Goal: Navigation & Orientation: Find specific page/section

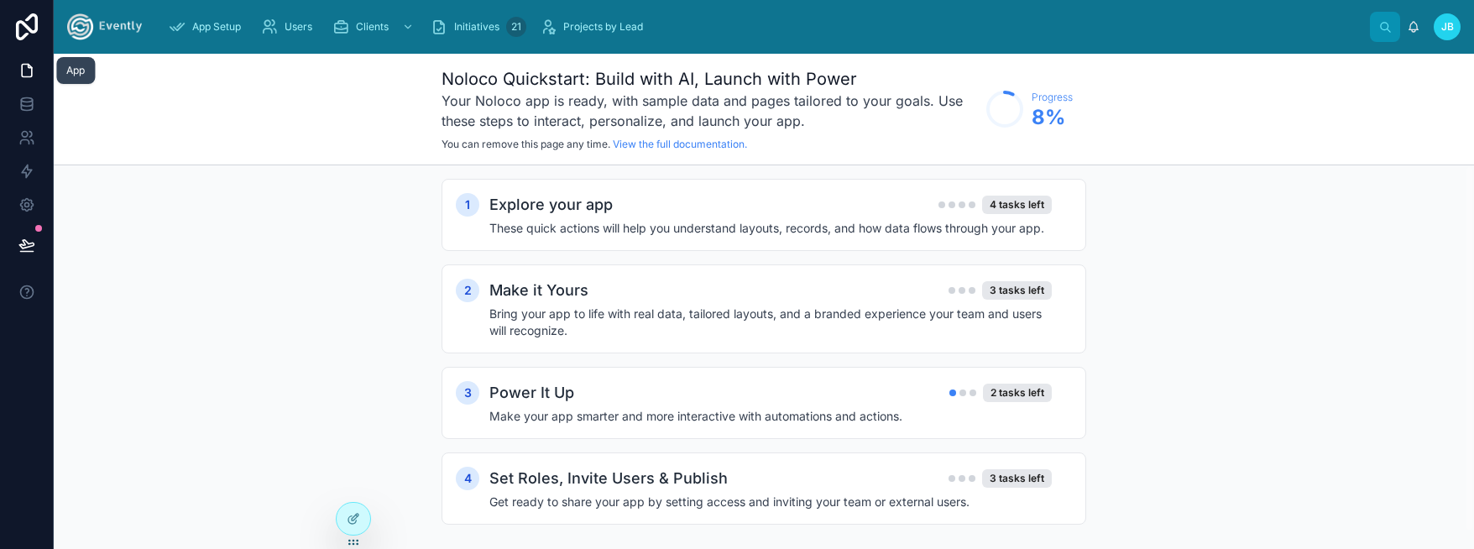
click at [24, 66] on icon at bounding box center [26, 70] width 17 height 17
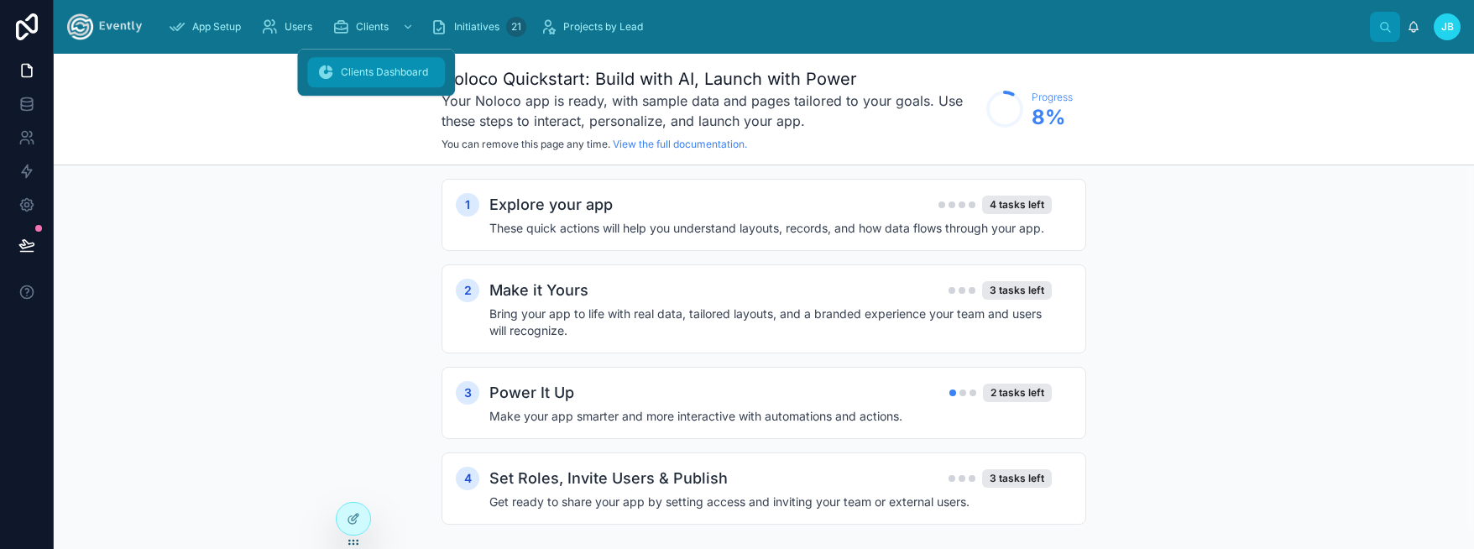
click at [345, 77] on span "Clients Dashboard" at bounding box center [384, 71] width 87 height 13
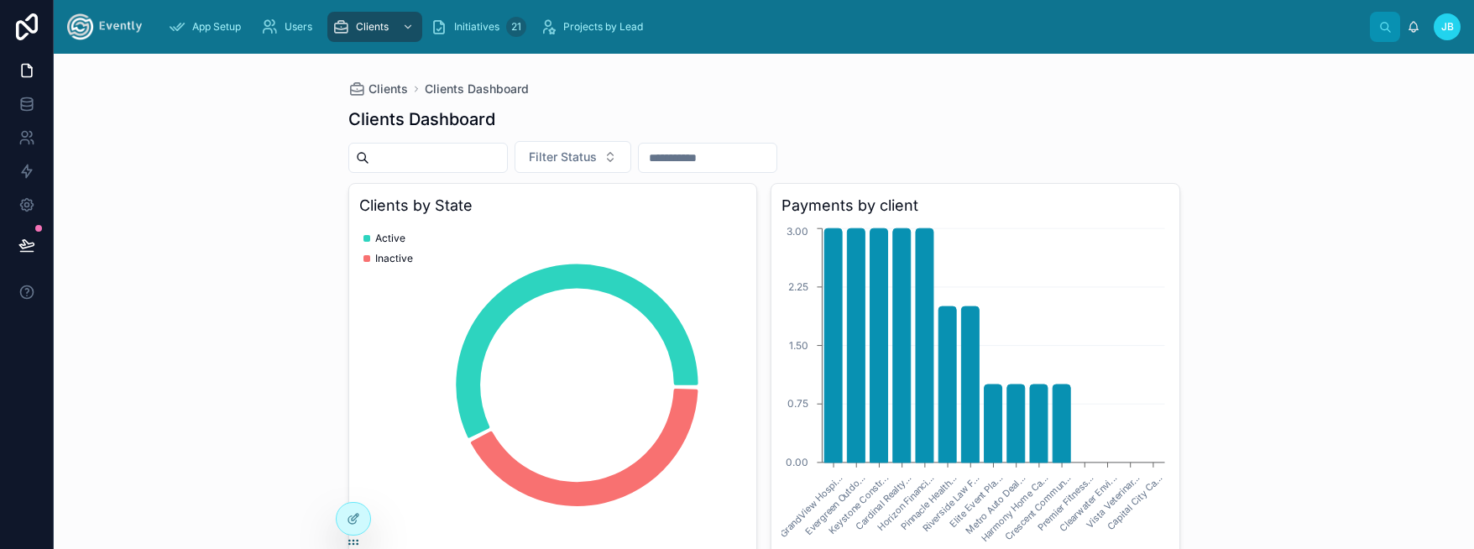
click at [461, 43] on div "App Setup Users Clients Initiatives 21 Projects by Lead" at bounding box center [762, 26] width 1214 height 37
click at [466, 31] on span "Initiatives" at bounding box center [476, 26] width 45 height 13
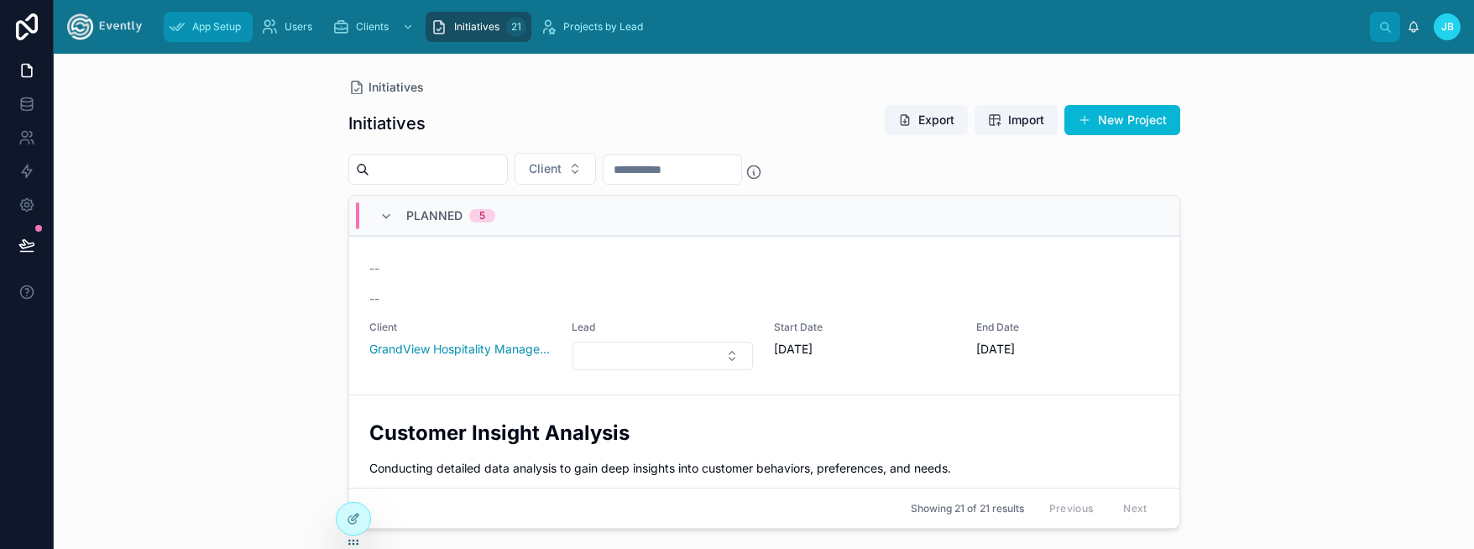
click at [195, 36] on div "App Setup" at bounding box center [208, 26] width 79 height 27
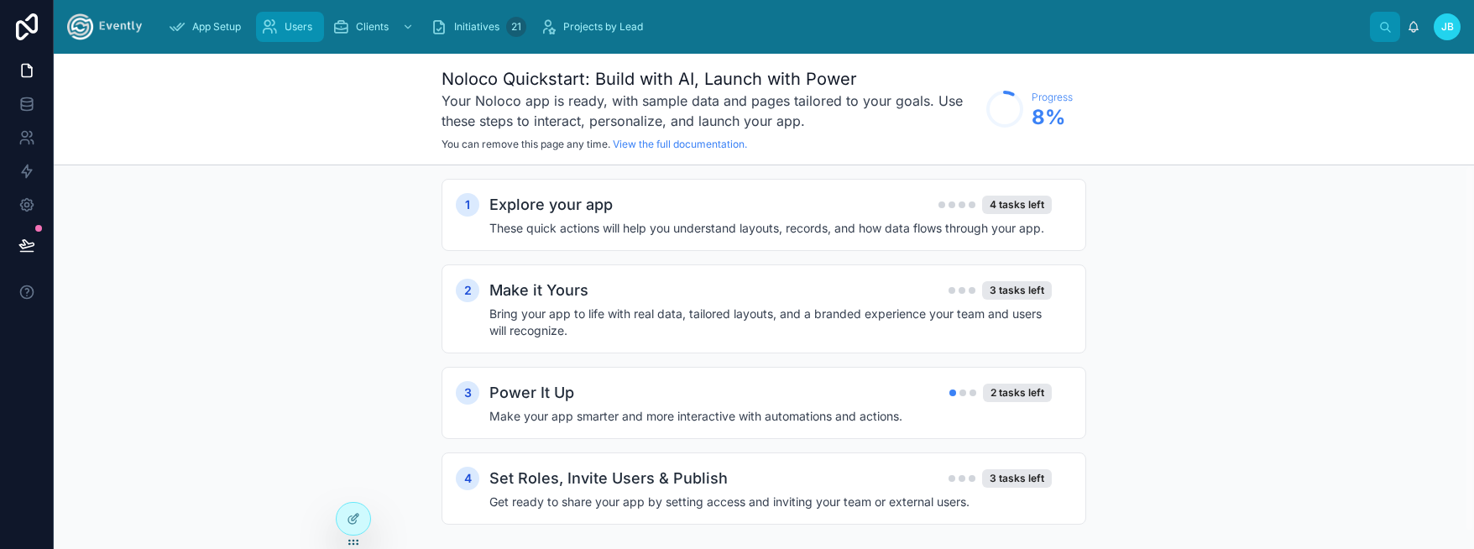
click at [284, 33] on div "Users" at bounding box center [290, 26] width 58 height 27
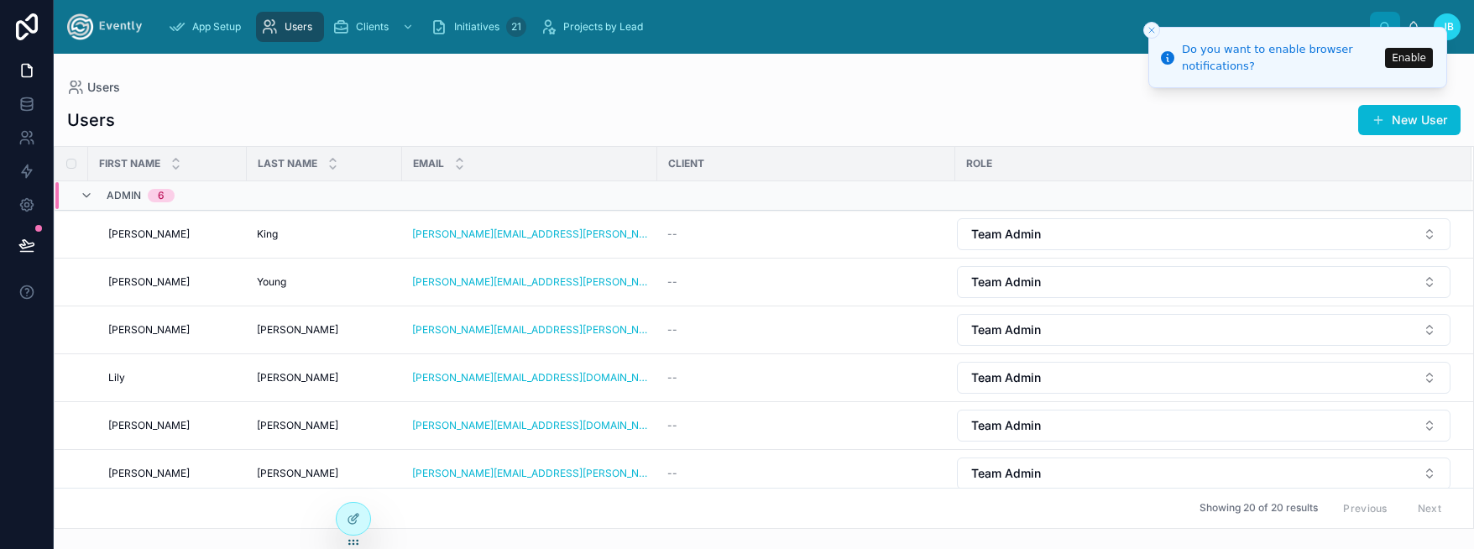
click at [109, 29] on img at bounding box center [104, 26] width 75 height 27
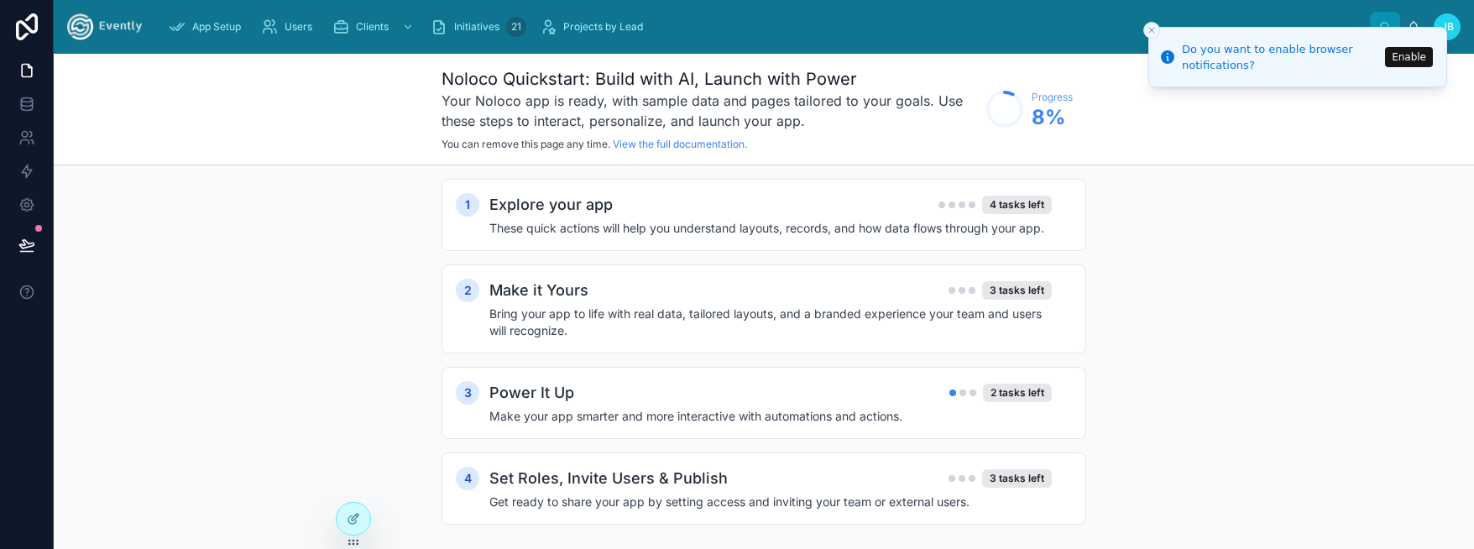
click at [1153, 31] on icon "Close toast" at bounding box center [1151, 30] width 10 height 10
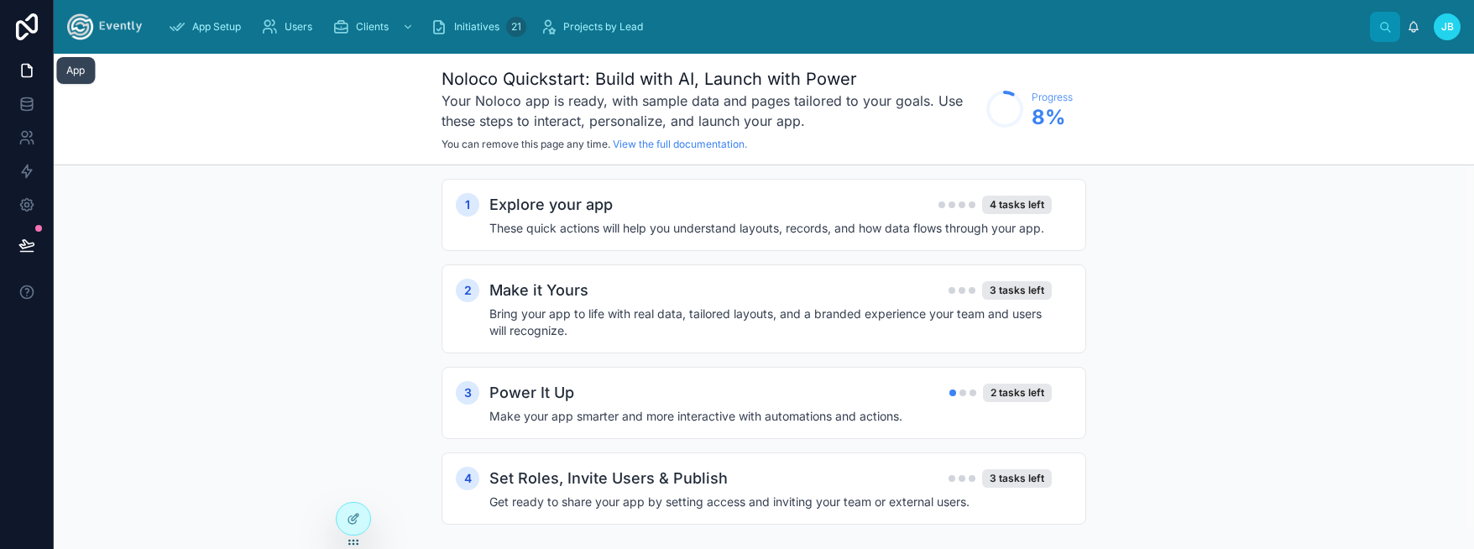
click at [24, 68] on icon at bounding box center [26, 70] width 17 height 17
click at [24, 71] on icon at bounding box center [26, 70] width 17 height 17
click at [219, 23] on span "App Setup" at bounding box center [216, 26] width 49 height 13
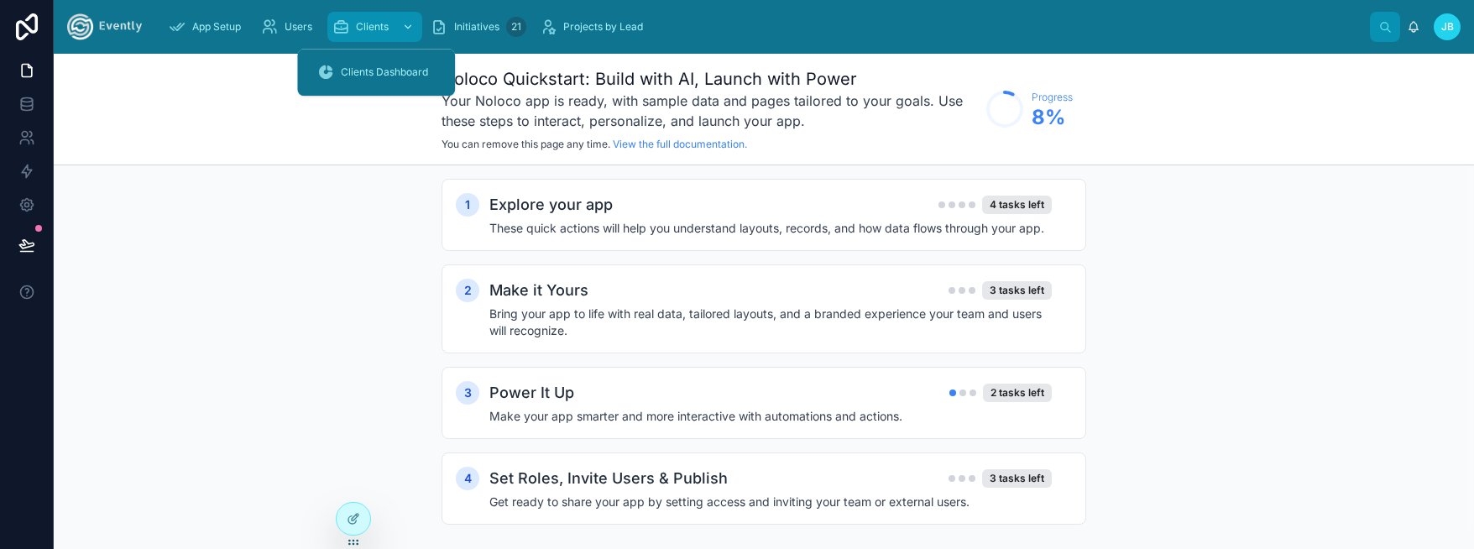
click at [337, 20] on icon "scrollable content" at bounding box center [340, 26] width 17 height 17
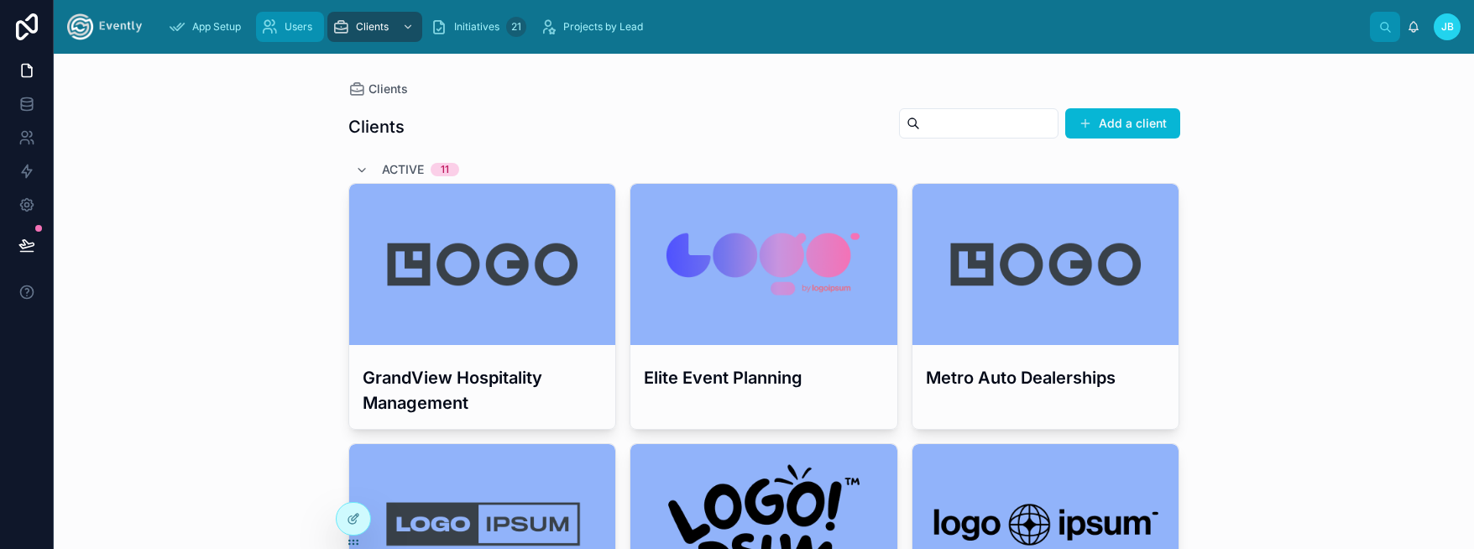
click at [292, 25] on span "Users" at bounding box center [299, 26] width 28 height 13
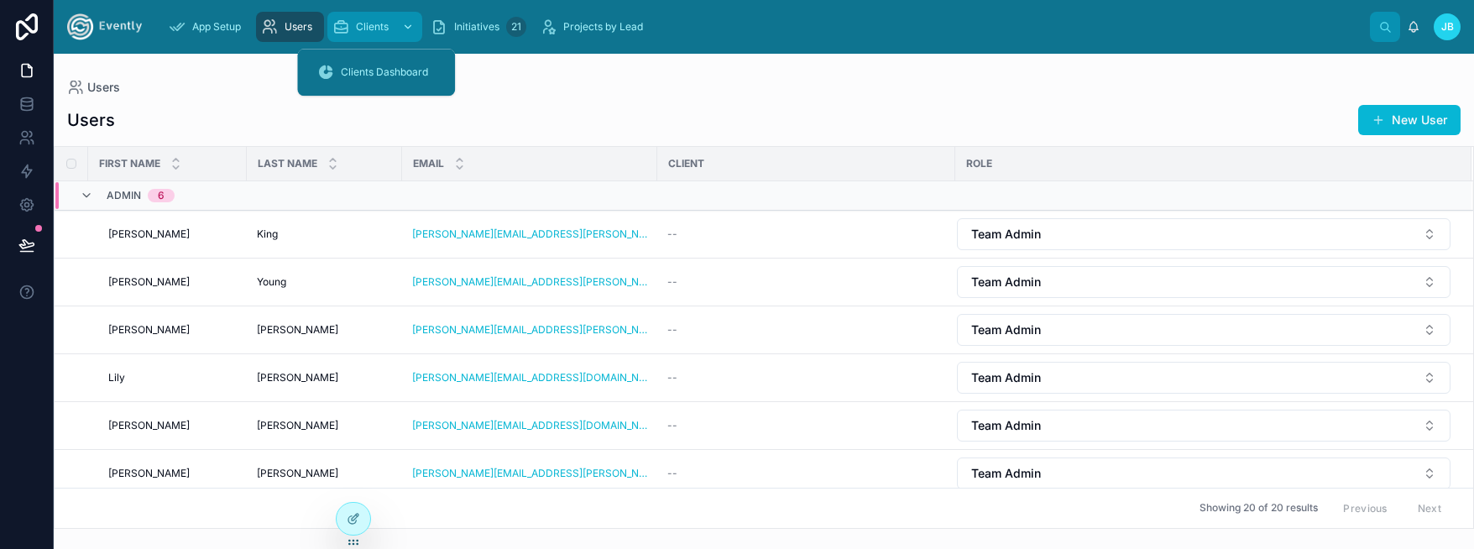
click at [394, 21] on div "Clients" at bounding box center [374, 26] width 85 height 27
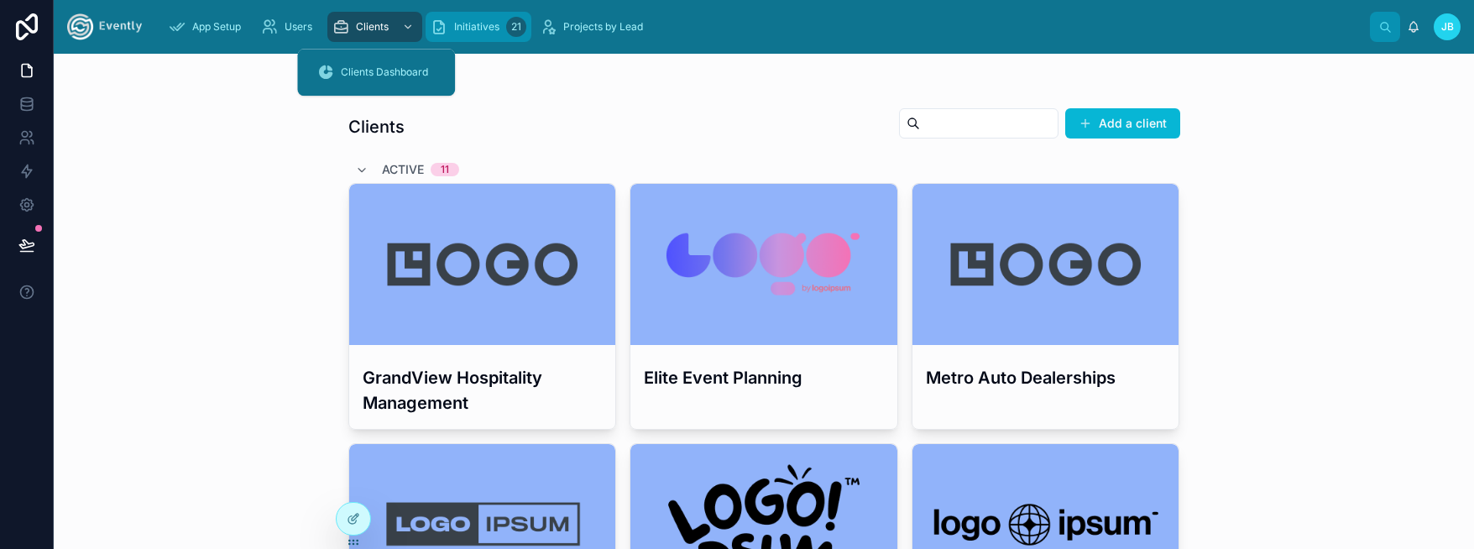
click at [435, 27] on icon "scrollable content" at bounding box center [439, 26] width 17 height 17
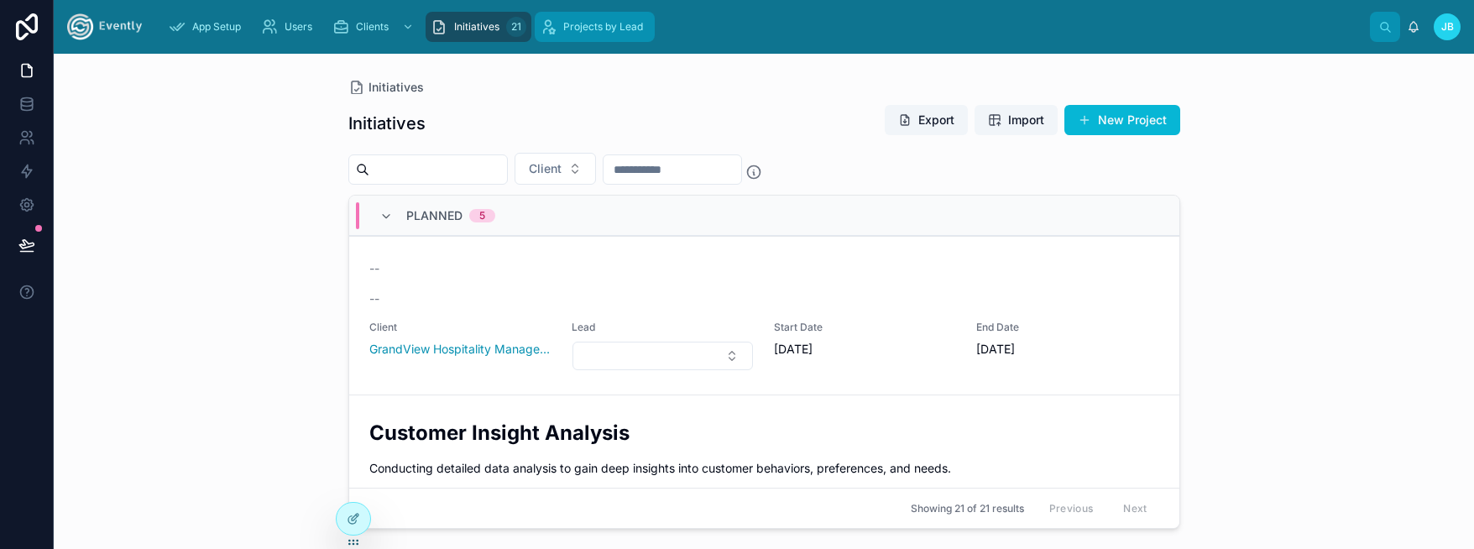
click at [588, 35] on div "Projects by Lead" at bounding box center [595, 26] width 110 height 27
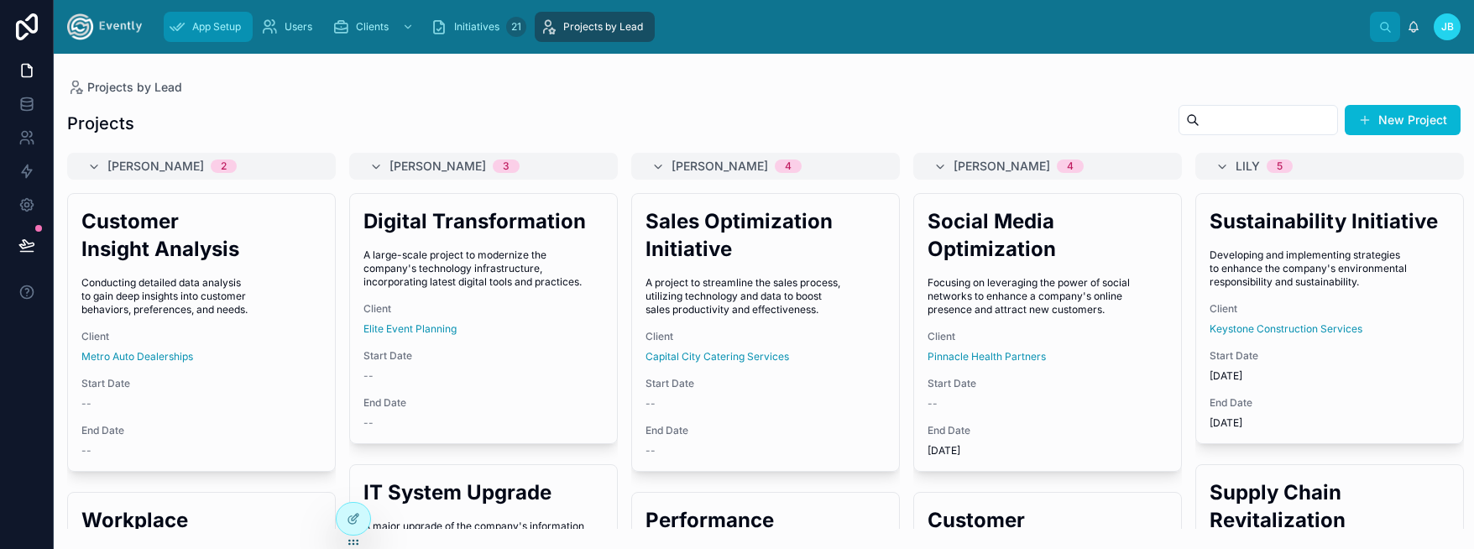
click at [225, 27] on span "App Setup" at bounding box center [216, 26] width 49 height 13
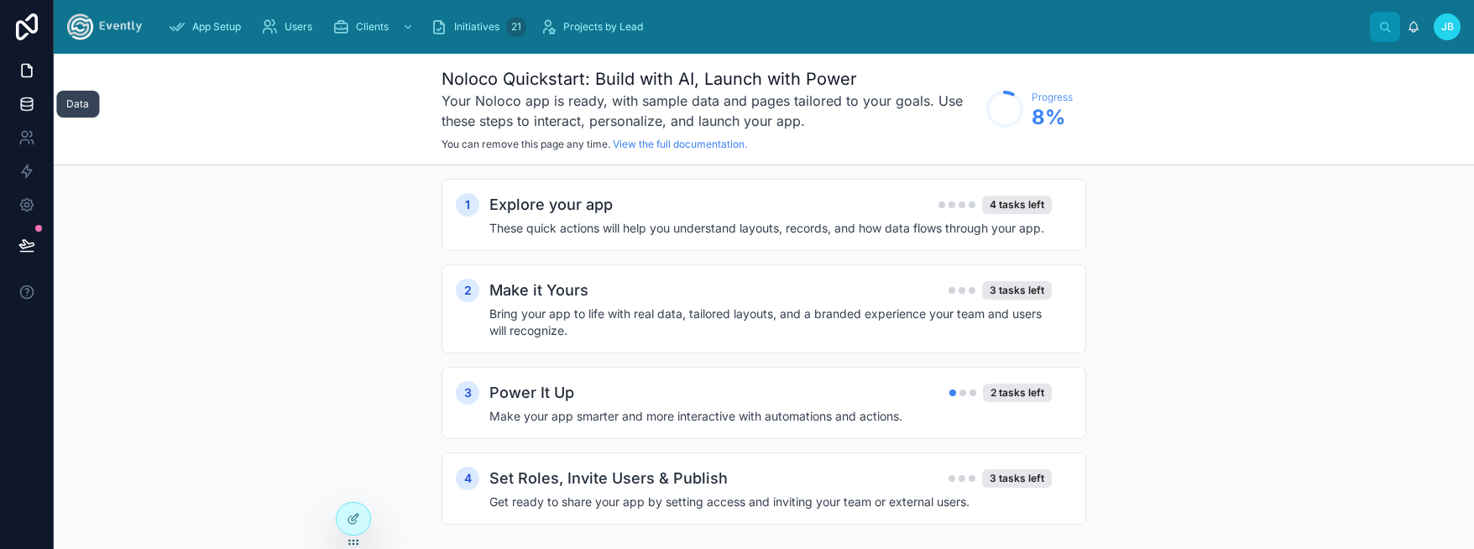
click at [32, 102] on icon at bounding box center [26, 103] width 11 height 7
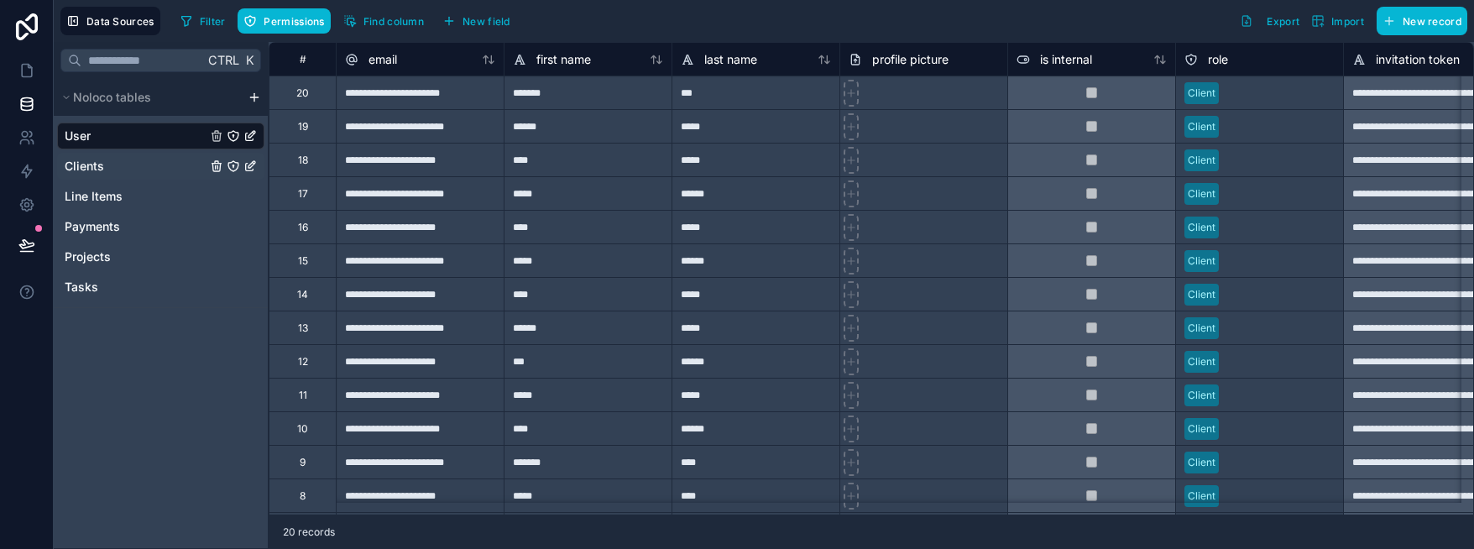
click at [91, 164] on span "Clients" at bounding box center [84, 166] width 39 height 17
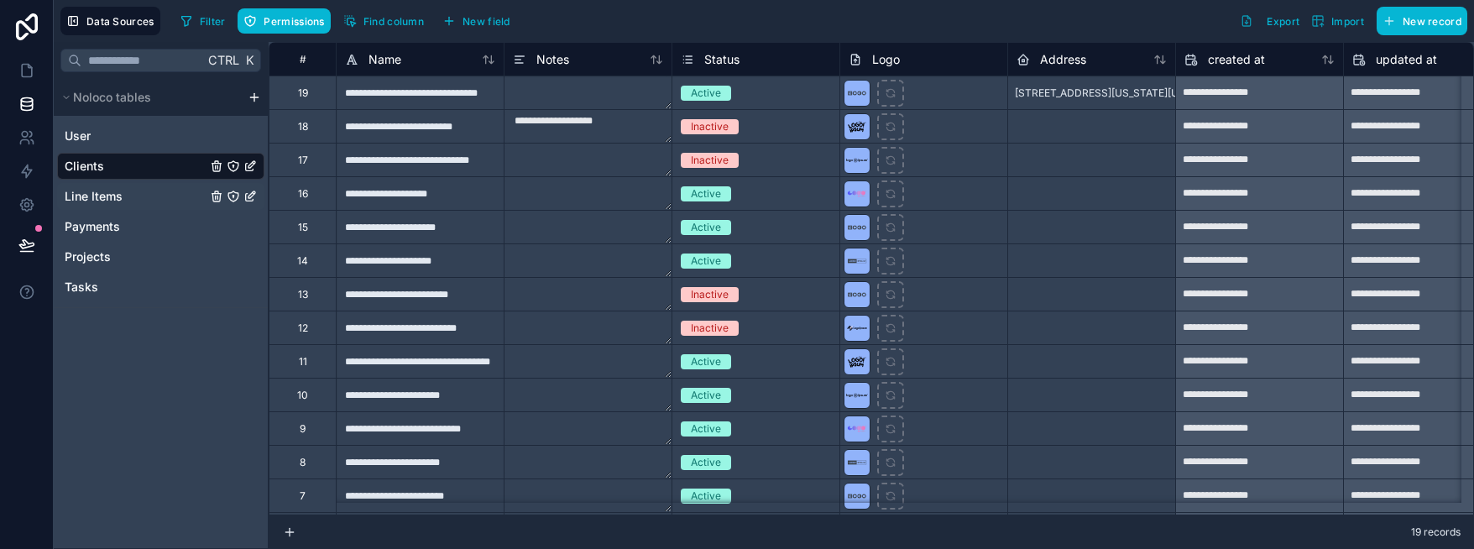
click at [97, 191] on span "Line Items" at bounding box center [94, 196] width 58 height 17
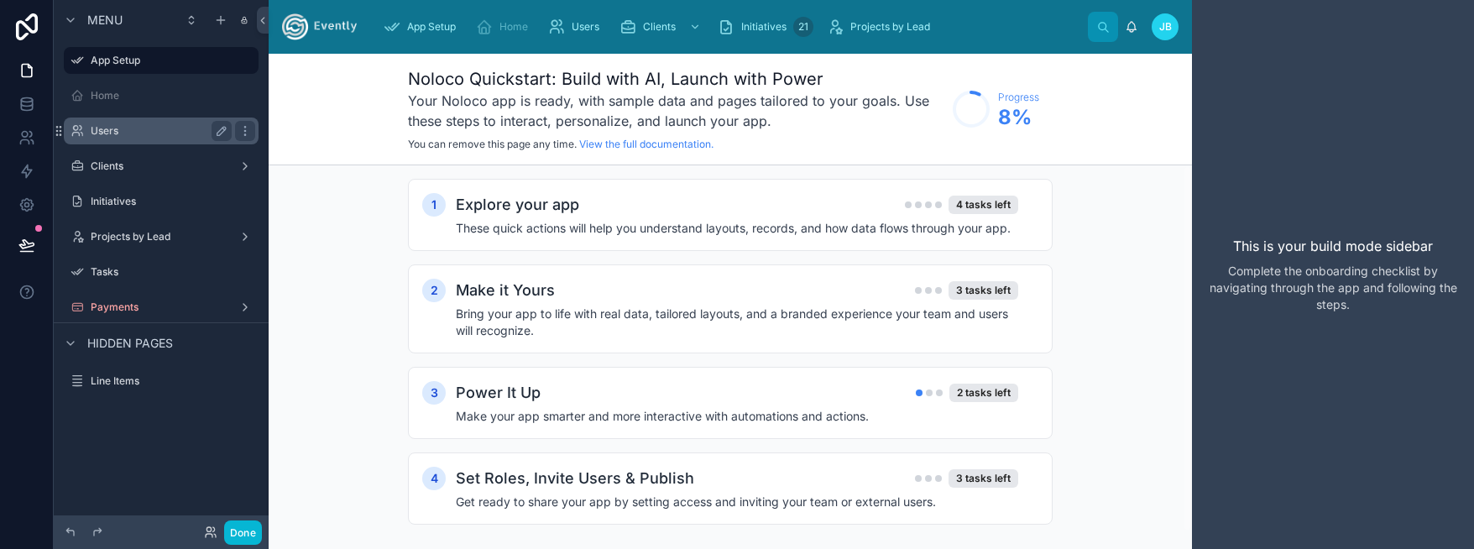
click at [132, 141] on div "Users" at bounding box center [161, 131] width 188 height 27
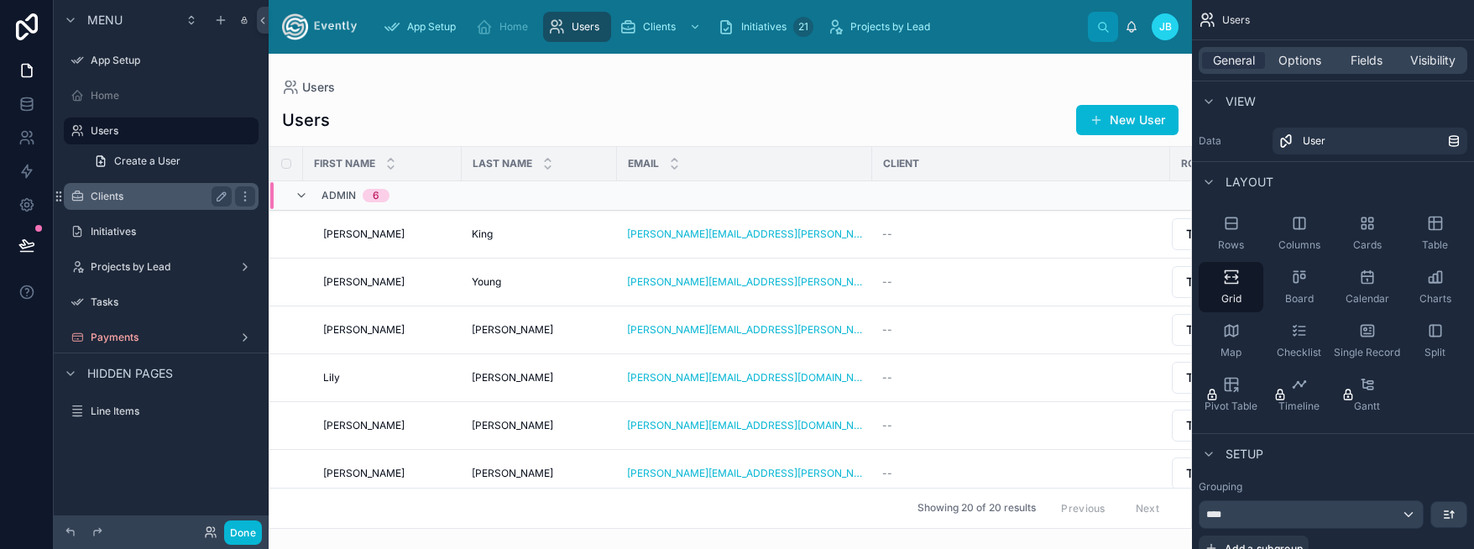
click at [123, 196] on label "Clients" at bounding box center [158, 196] width 134 height 13
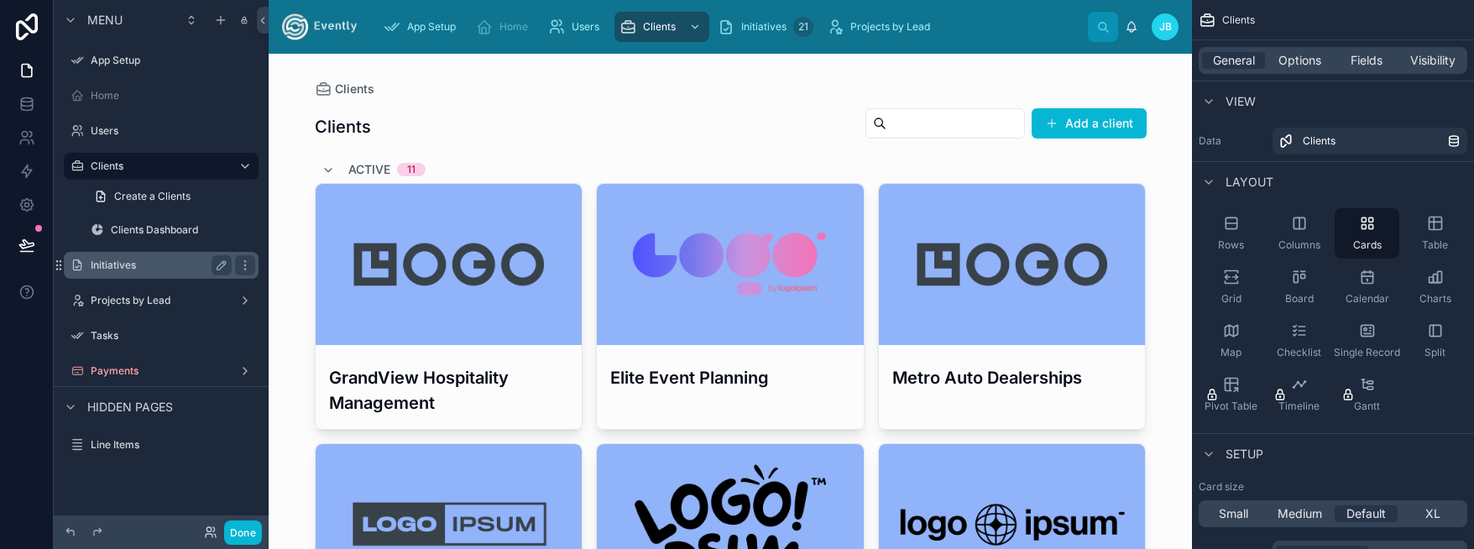
click at [118, 269] on label "Initiatives" at bounding box center [158, 265] width 134 height 13
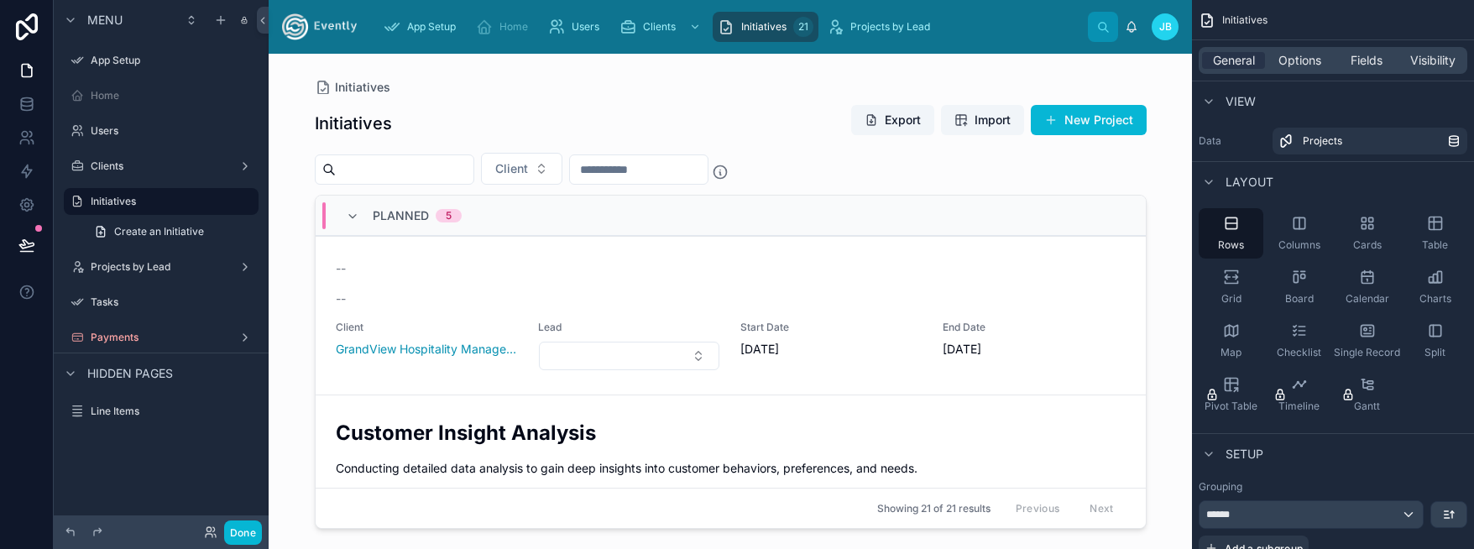
drag, startPoint x: 1141, startPoint y: 232, endPoint x: 1159, endPoint y: 373, distance: 142.1
click at [1159, 373] on div at bounding box center [730, 291] width 859 height 475
click at [358, 218] on div "Planned 5" at bounding box center [404, 215] width 116 height 27
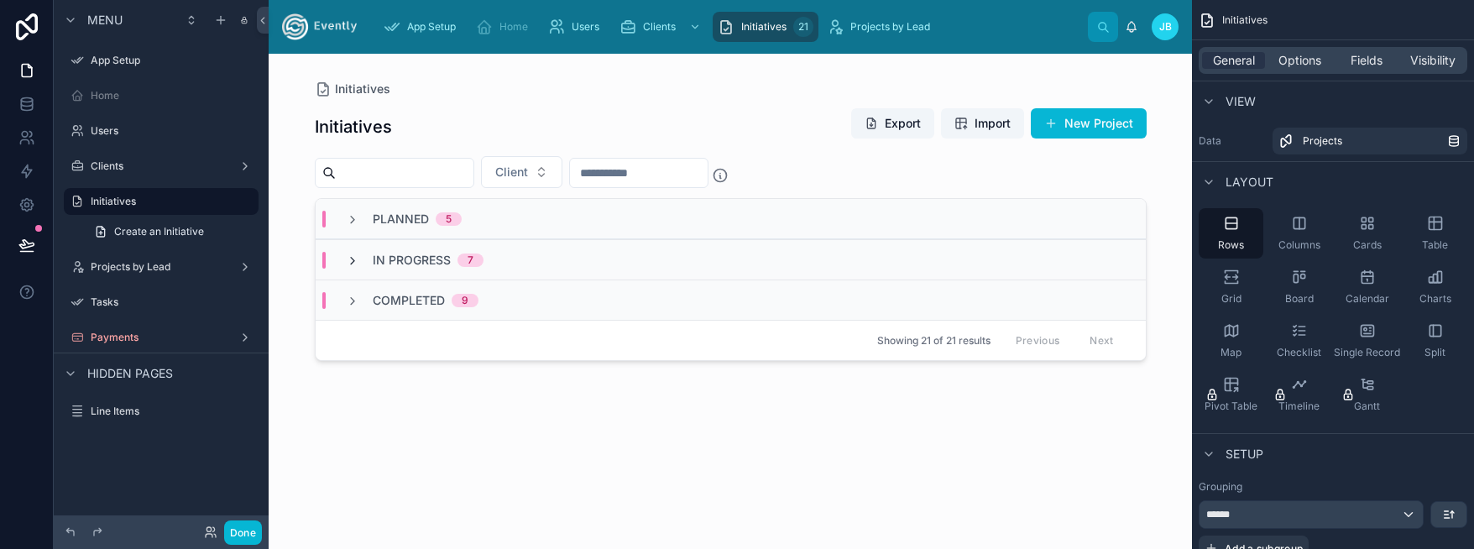
click at [353, 254] on icon at bounding box center [352, 260] width 13 height 13
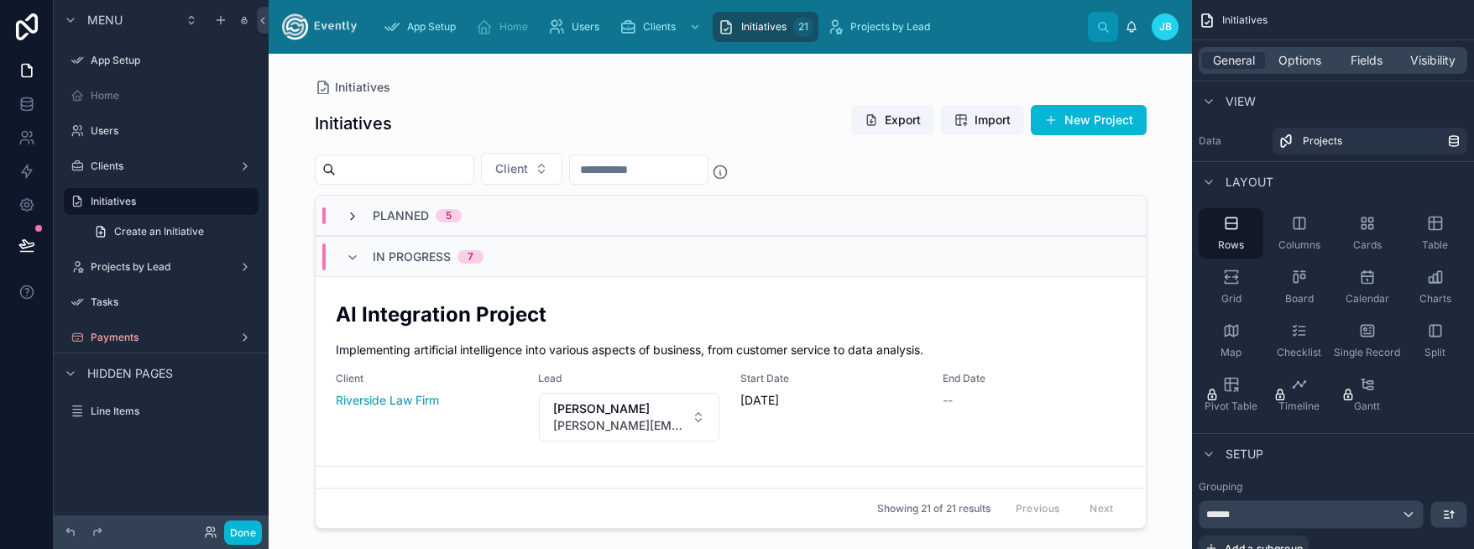
click at [351, 210] on icon at bounding box center [352, 216] width 13 height 13
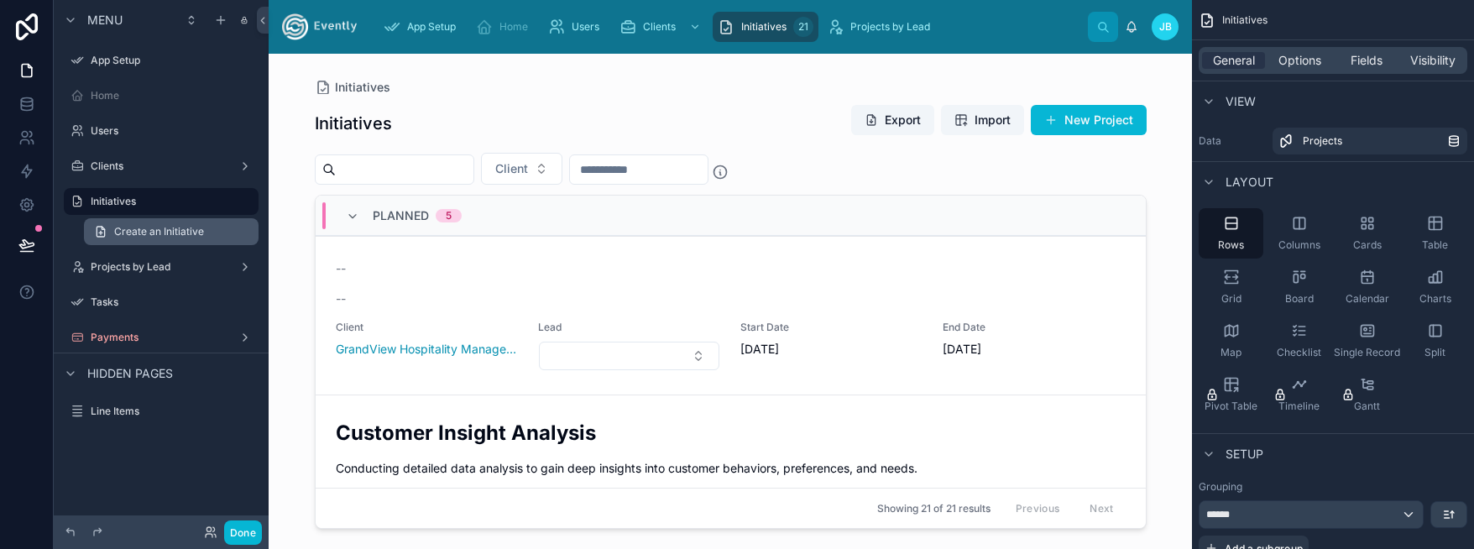
click at [147, 238] on span "Create an Initiative" at bounding box center [159, 231] width 90 height 13
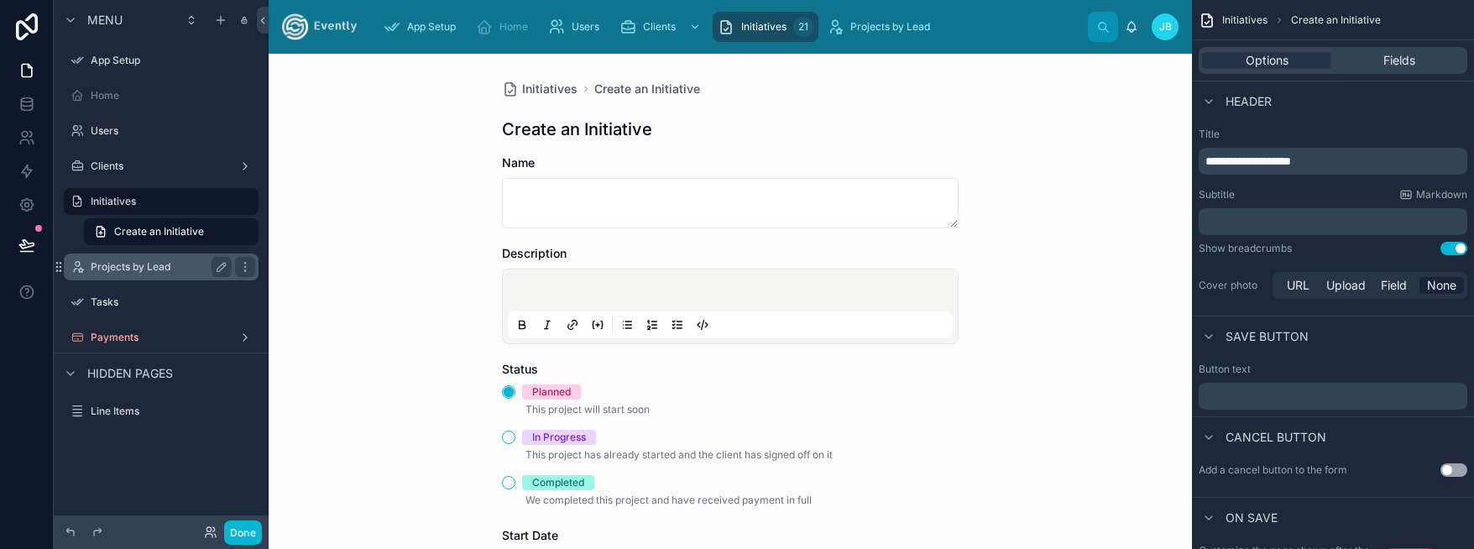
click at [118, 262] on label "Projects by Lead" at bounding box center [158, 266] width 134 height 13
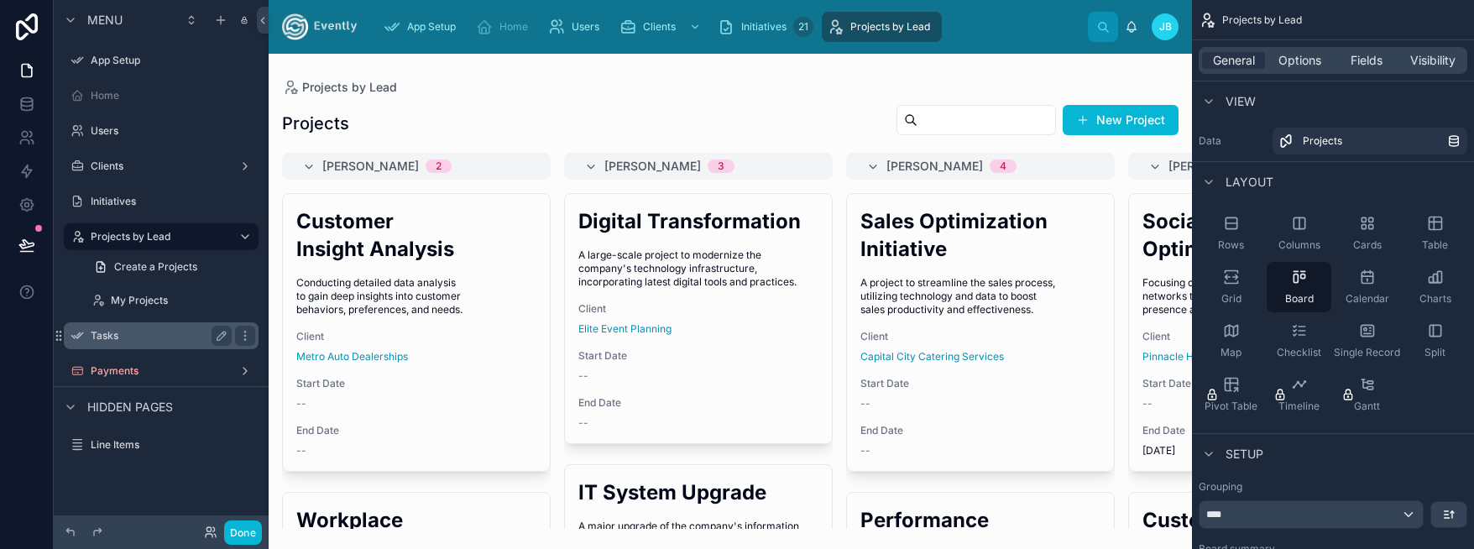
click at [101, 340] on label "Tasks" at bounding box center [158, 335] width 134 height 13
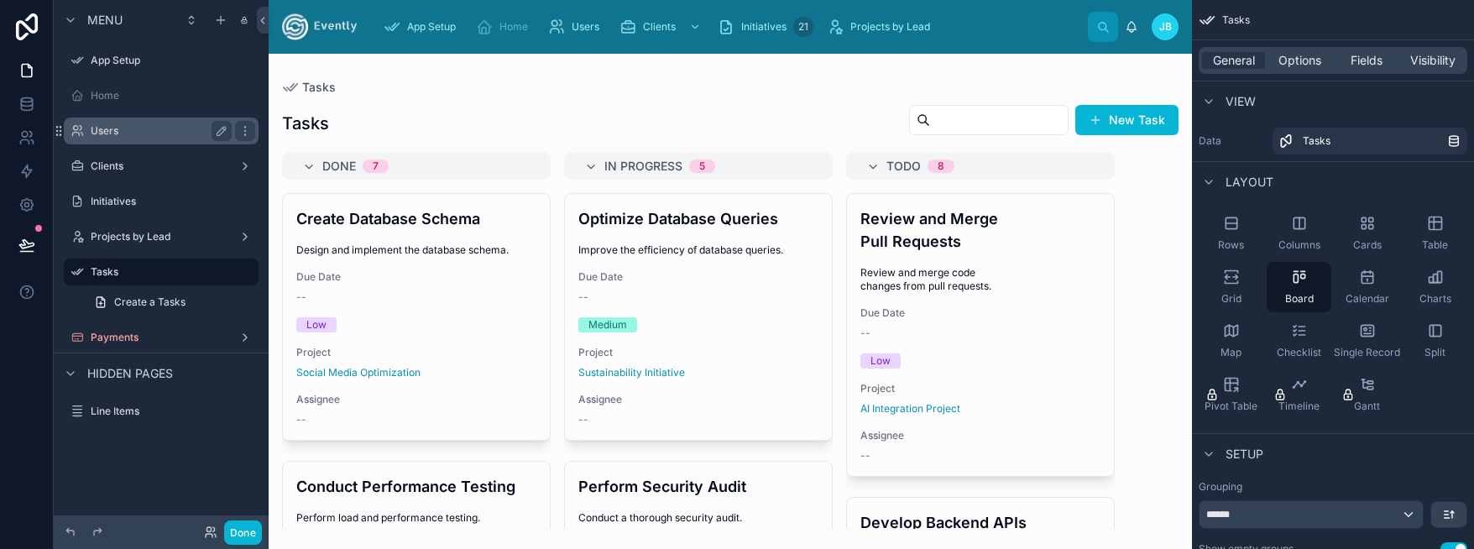
click at [107, 133] on label "Users" at bounding box center [158, 130] width 134 height 13
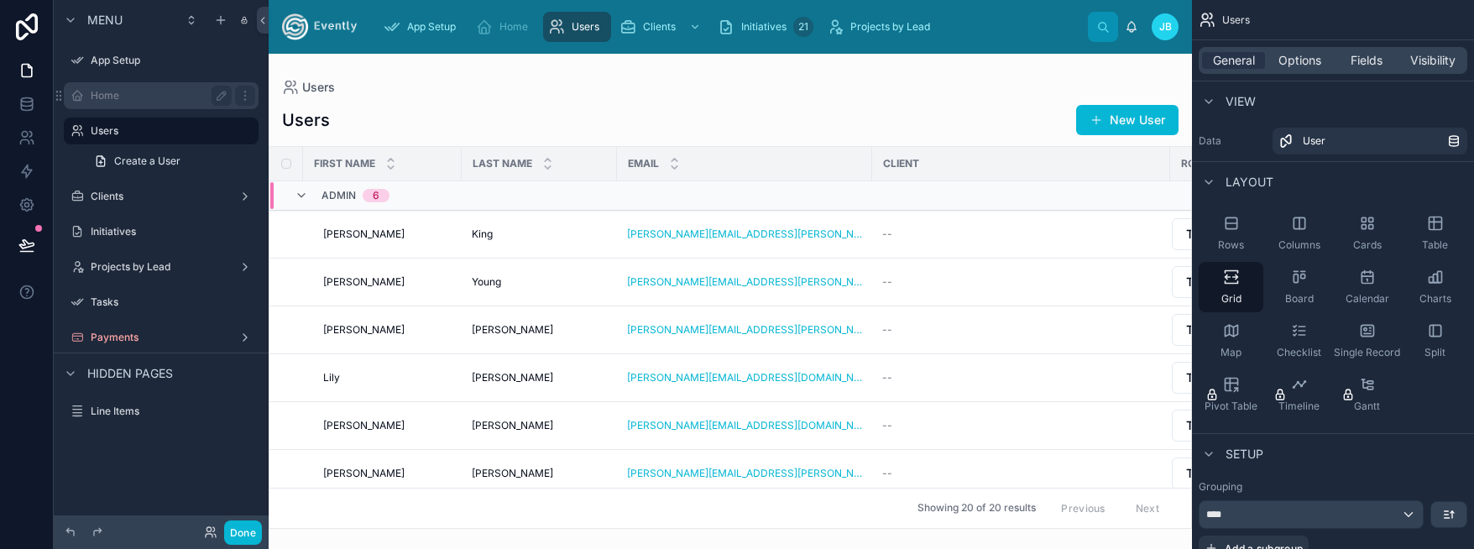
click at [99, 95] on label "Home" at bounding box center [158, 95] width 134 height 13
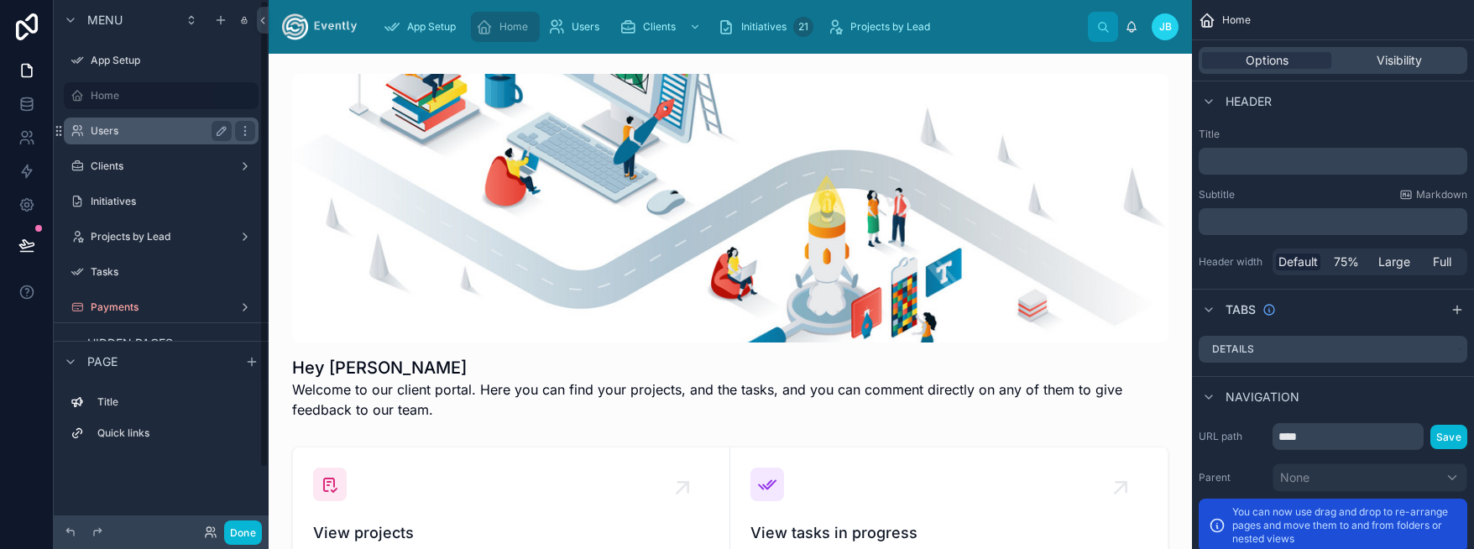
click at [102, 133] on label "Users" at bounding box center [158, 130] width 134 height 13
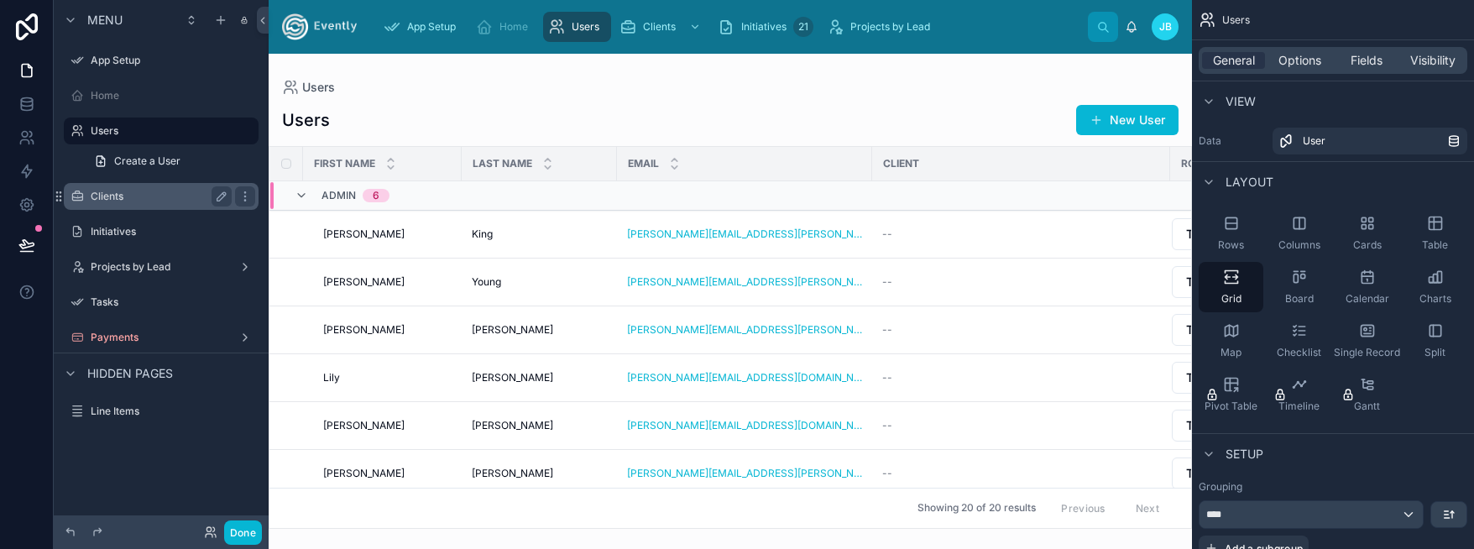
click at [102, 199] on label "Clients" at bounding box center [158, 196] width 134 height 13
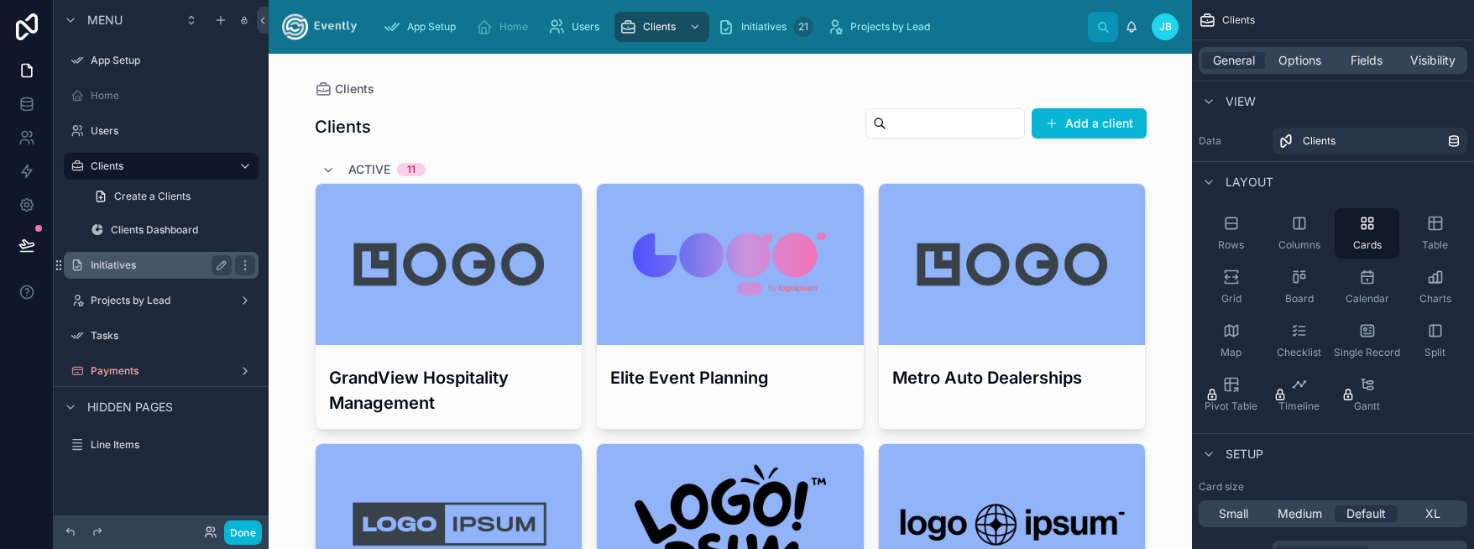
click at [117, 268] on label "Initiatives" at bounding box center [158, 265] width 134 height 13
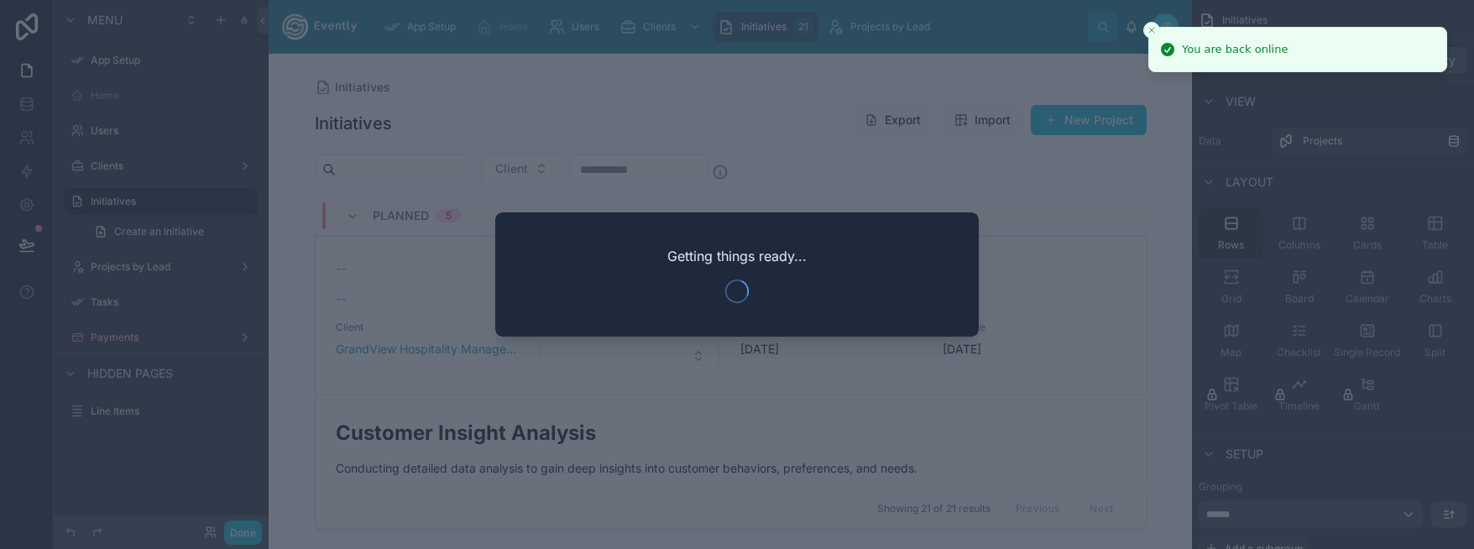
click at [729, 95] on div at bounding box center [737, 274] width 1474 height 549
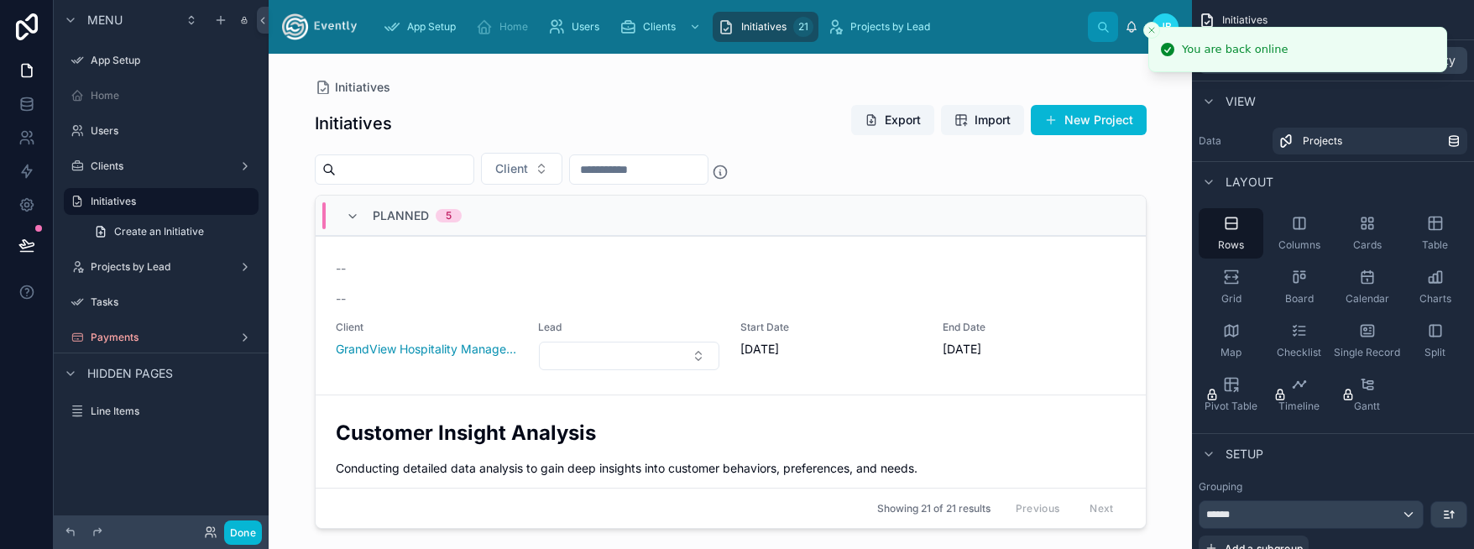
click at [643, 105] on div "Initiatives Export Import New Project" at bounding box center [731, 123] width 832 height 39
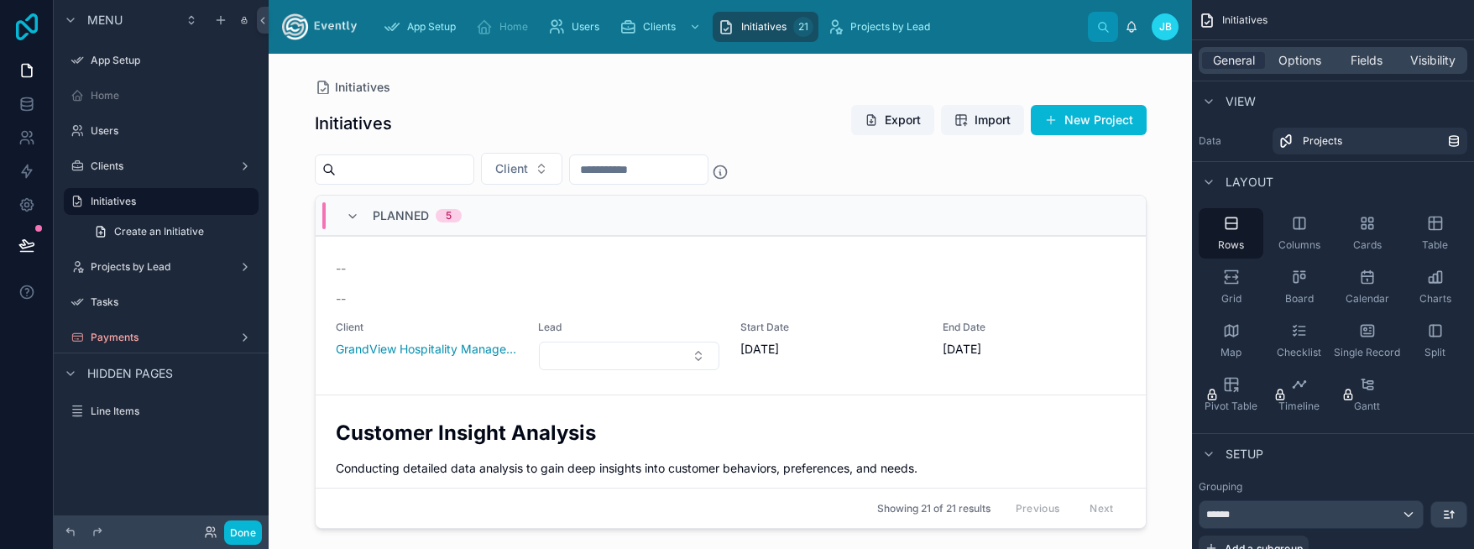
click at [34, 34] on icon at bounding box center [27, 26] width 34 height 27
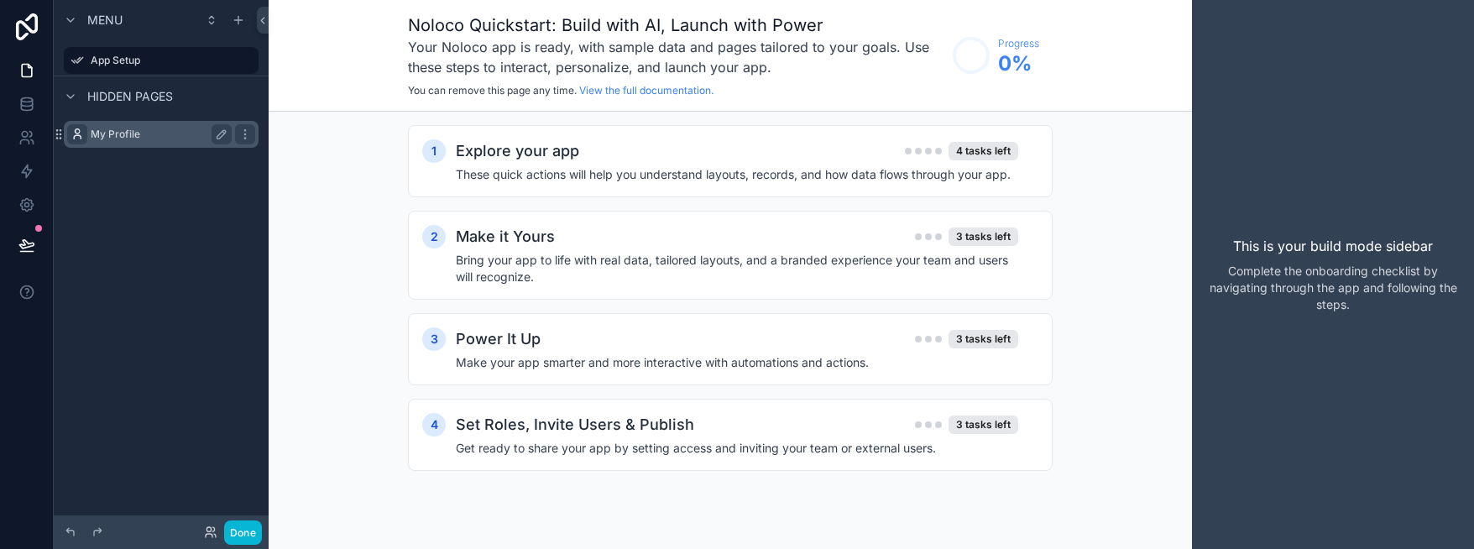
click at [68, 128] on div "scrollable content" at bounding box center [77, 134] width 20 height 20
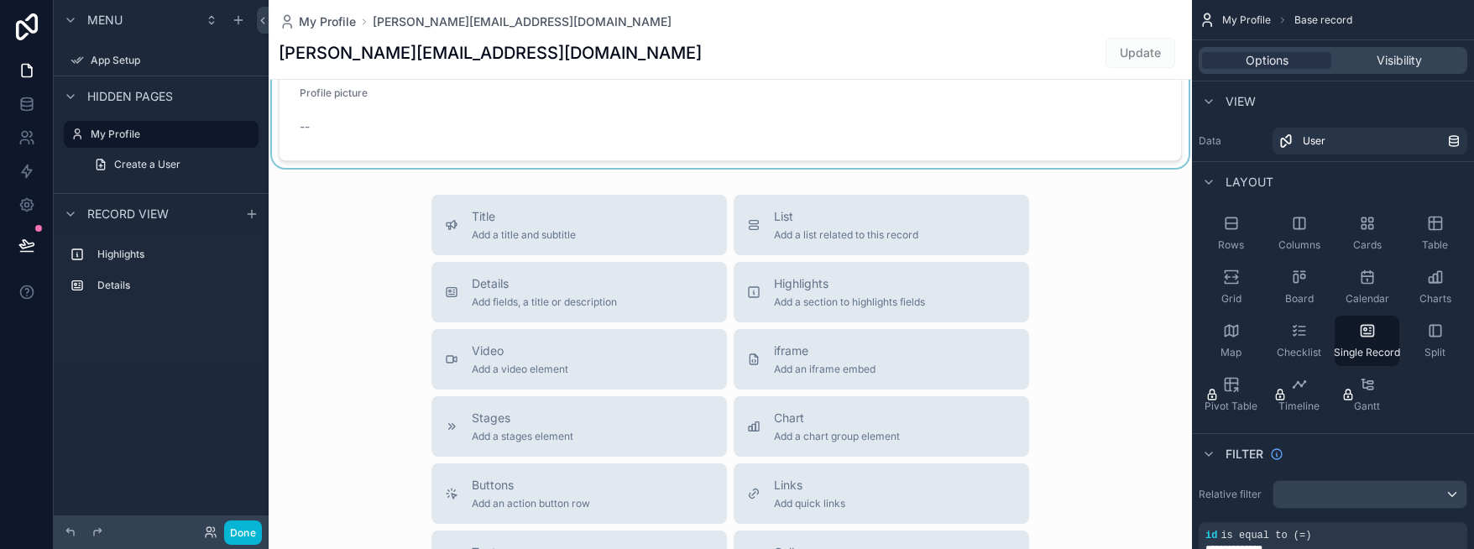
scroll to position [239, 0]
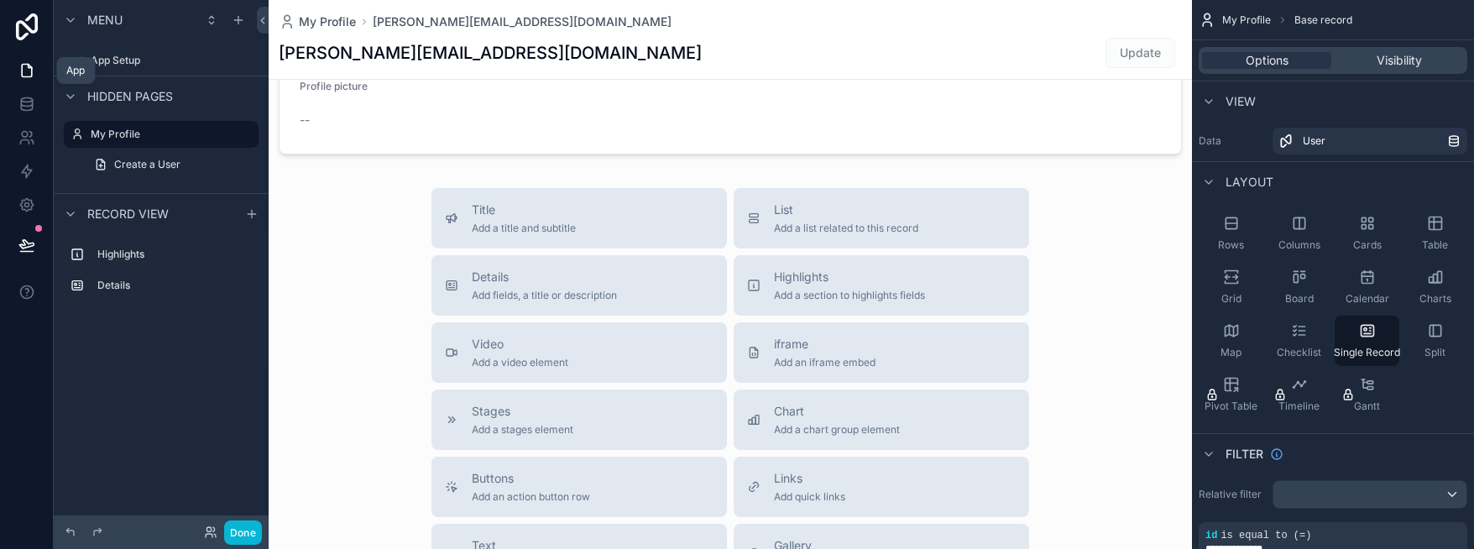
click at [17, 75] on link at bounding box center [26, 71] width 53 height 34
click at [31, 24] on icon at bounding box center [27, 26] width 34 height 27
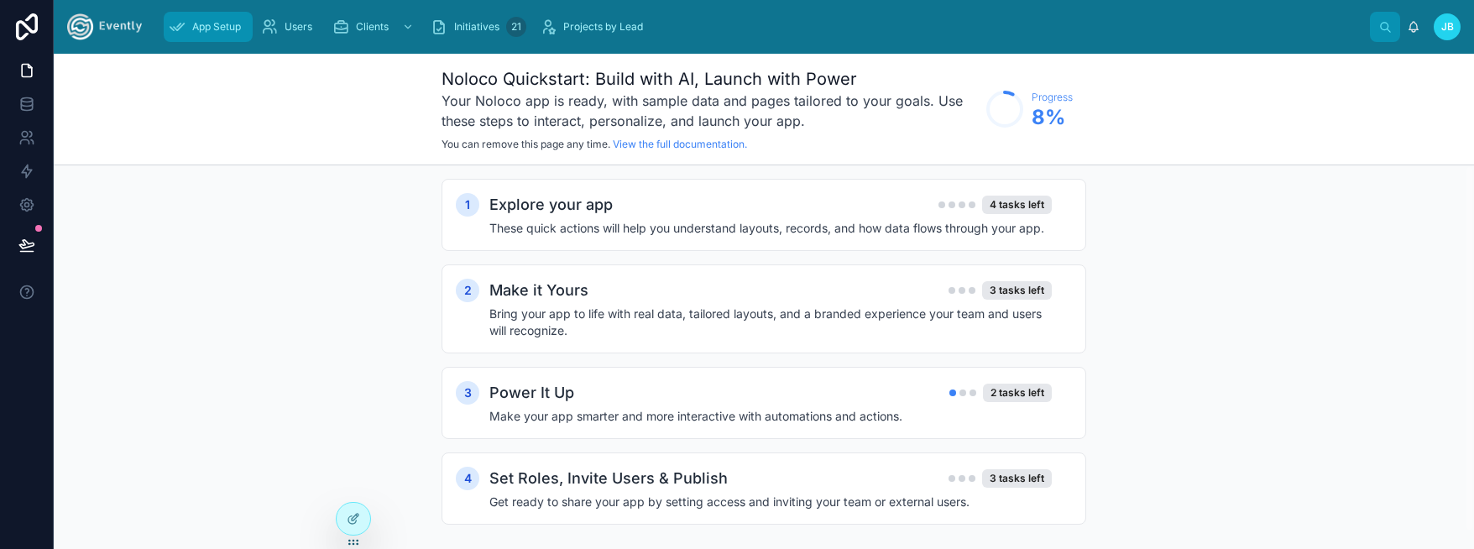
click at [212, 23] on span "App Setup" at bounding box center [216, 26] width 49 height 13
click at [308, 22] on span "Users" at bounding box center [299, 26] width 28 height 13
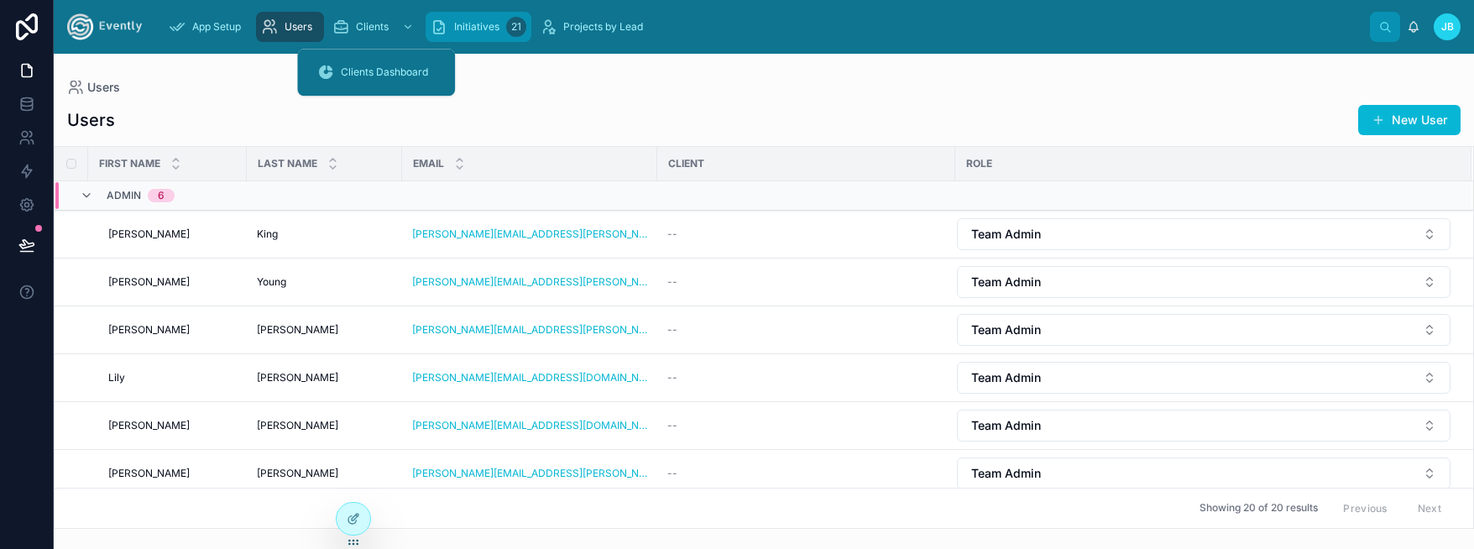
click at [467, 12] on link "Initiatives 21" at bounding box center [479, 27] width 106 height 30
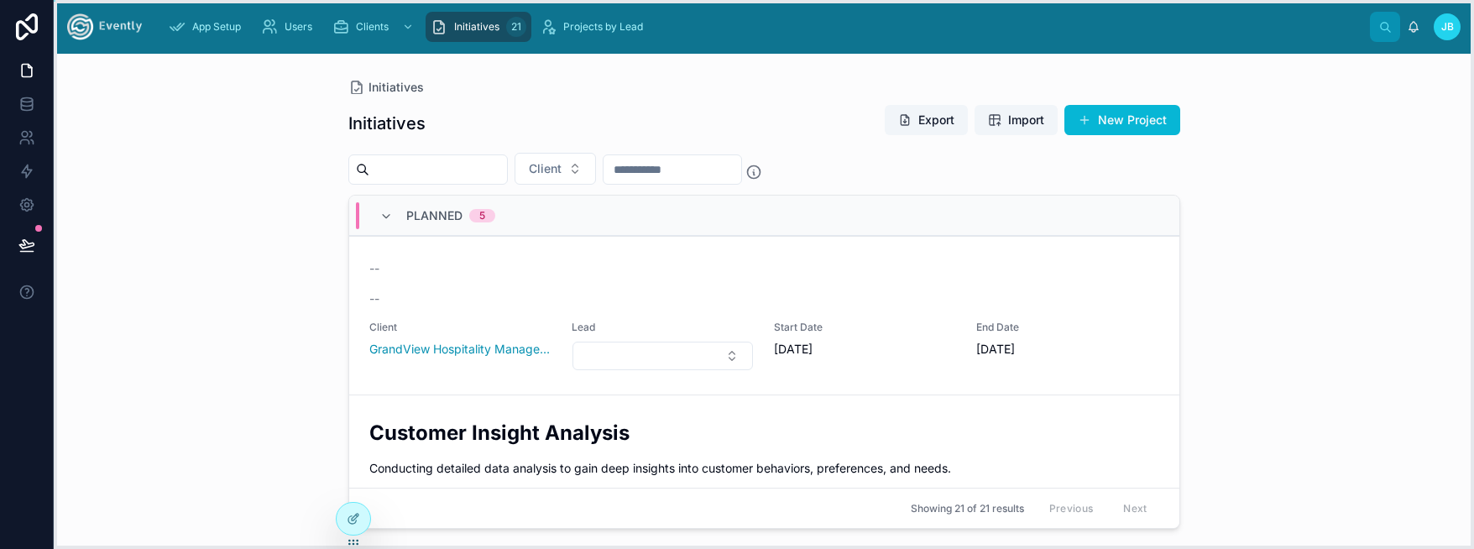
click at [353, 541] on icon at bounding box center [353, 540] width 1 height 1
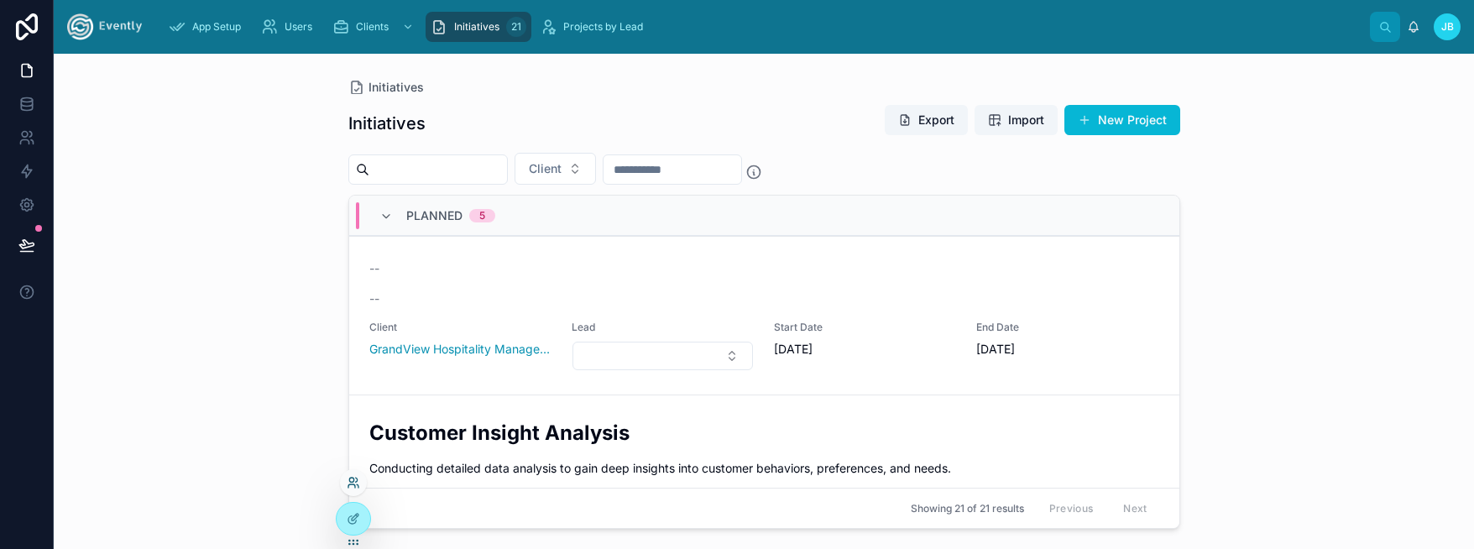
click at [352, 484] on icon at bounding box center [351, 485] width 7 height 3
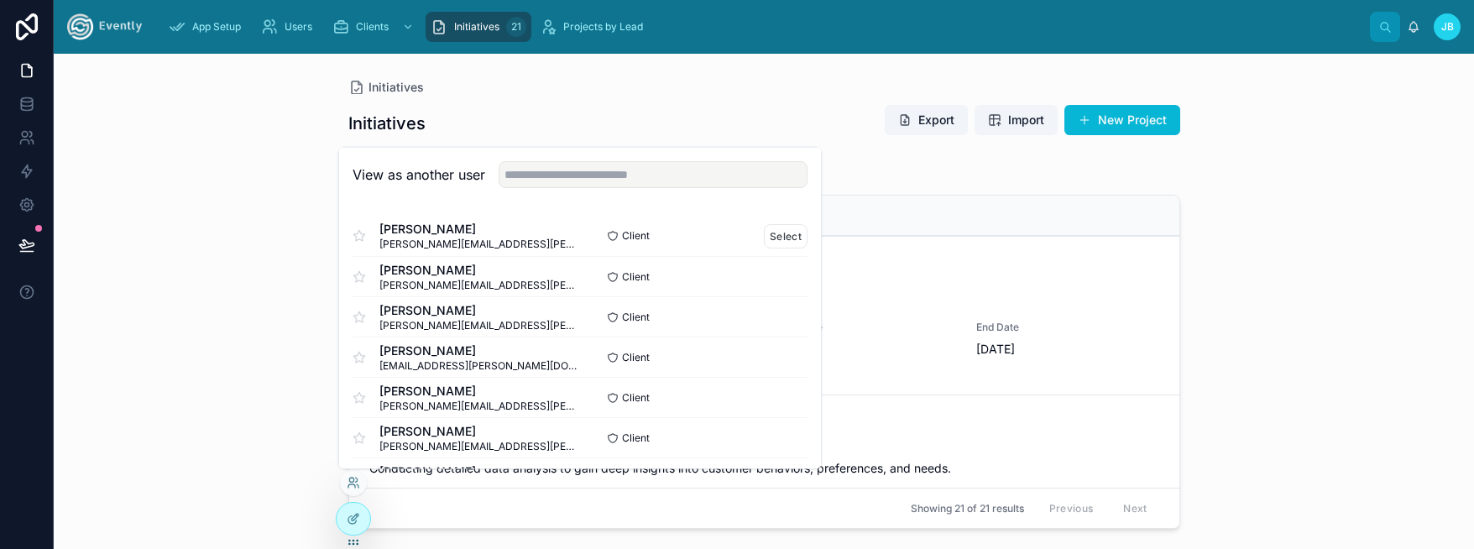
click at [410, 247] on span "[PERSON_NAME][EMAIL_ADDRESS][PERSON_NAME][DOMAIN_NAME]" at bounding box center [479, 244] width 201 height 13
click at [405, 282] on span "[PERSON_NAME][EMAIL_ADDRESS][PERSON_NAME][DOMAIN_NAME]" at bounding box center [479, 284] width 201 height 13
click at [764, 272] on button "Select" at bounding box center [786, 276] width 44 height 24
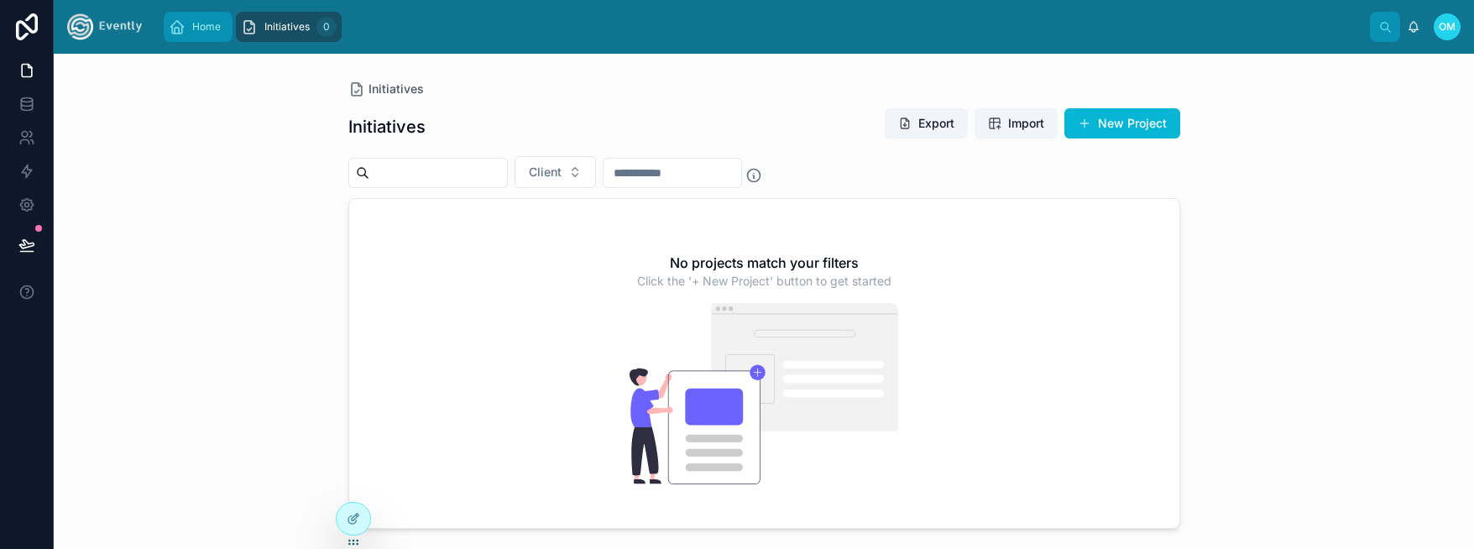
click at [199, 26] on span "Home" at bounding box center [206, 26] width 29 height 13
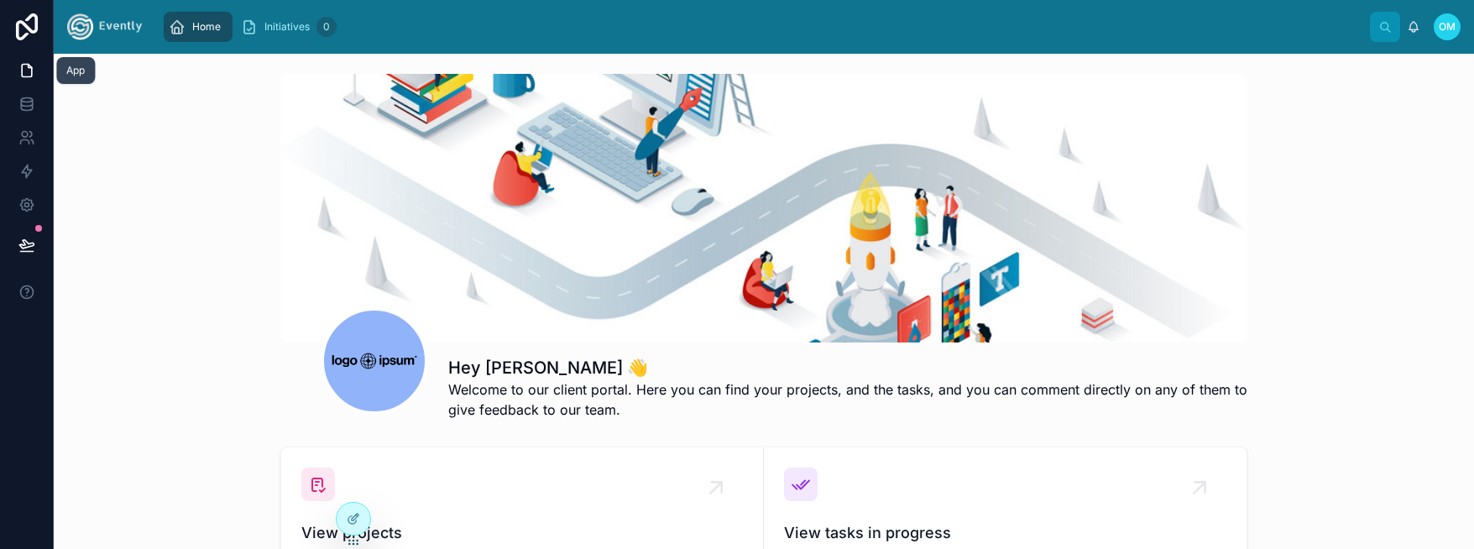
click at [20, 69] on icon at bounding box center [26, 70] width 17 height 17
click at [270, 29] on span "Initiatives" at bounding box center [286, 26] width 45 height 13
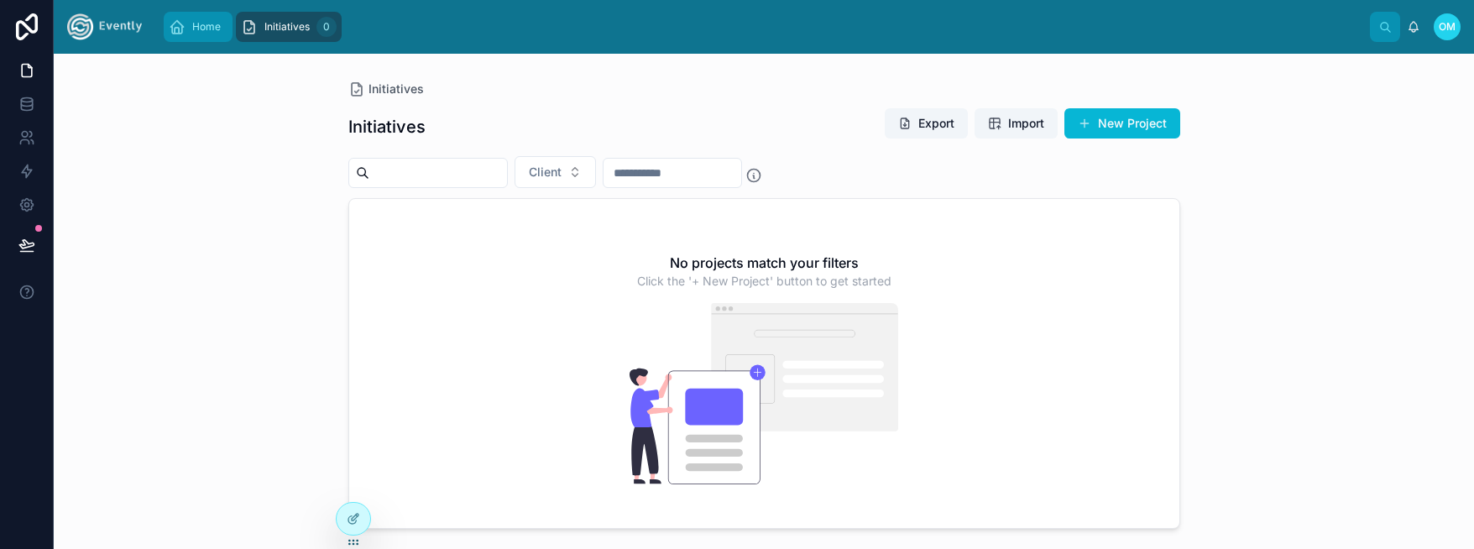
click at [198, 25] on span "Home" at bounding box center [206, 26] width 29 height 13
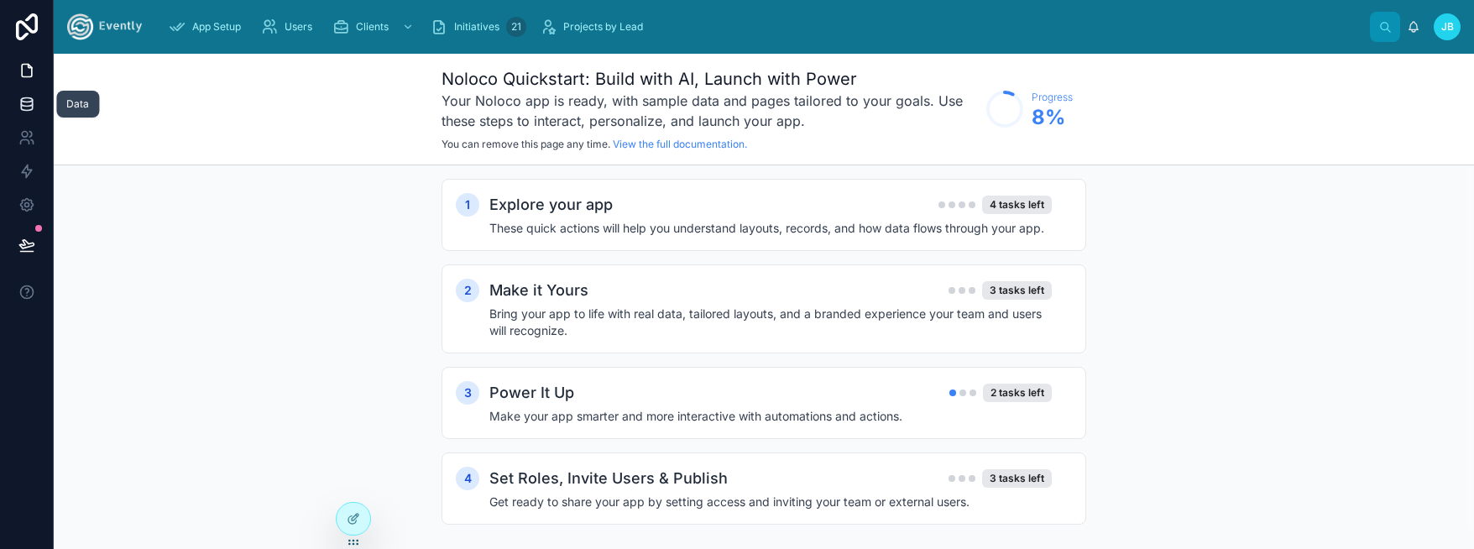
click at [28, 98] on icon at bounding box center [26, 100] width 11 height 4
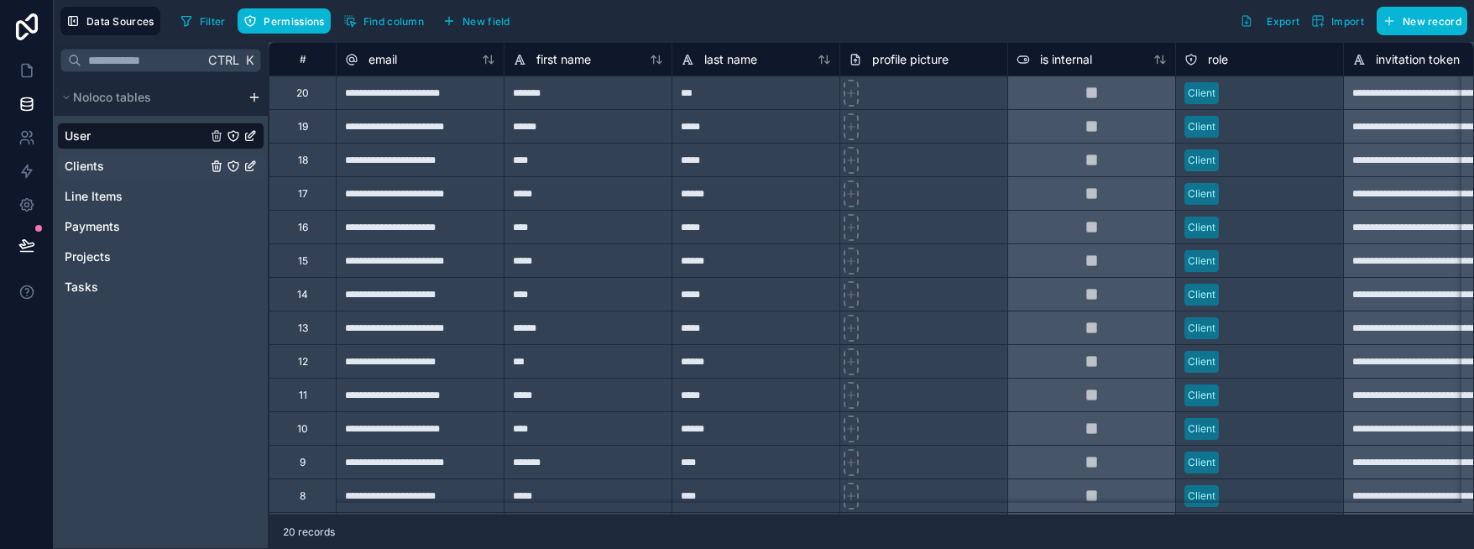
click at [91, 178] on div "Clients" at bounding box center [160, 166] width 207 height 27
click at [99, 168] on span "Clients" at bounding box center [84, 166] width 39 height 17
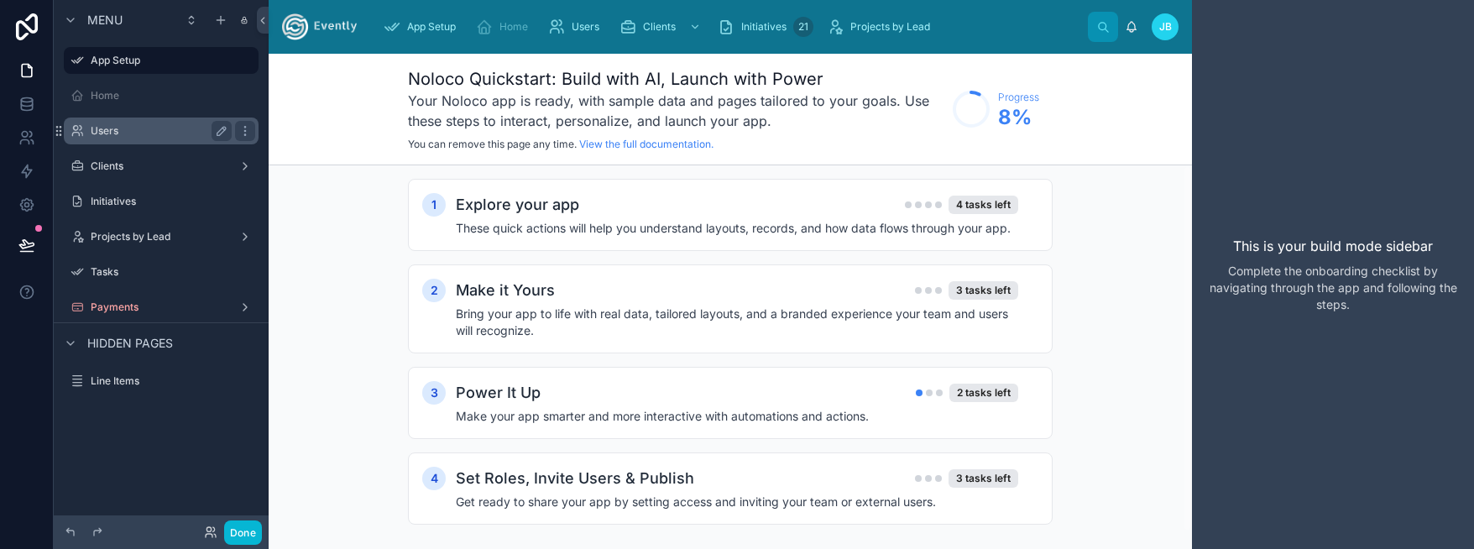
click at [129, 127] on label "Users" at bounding box center [158, 130] width 134 height 13
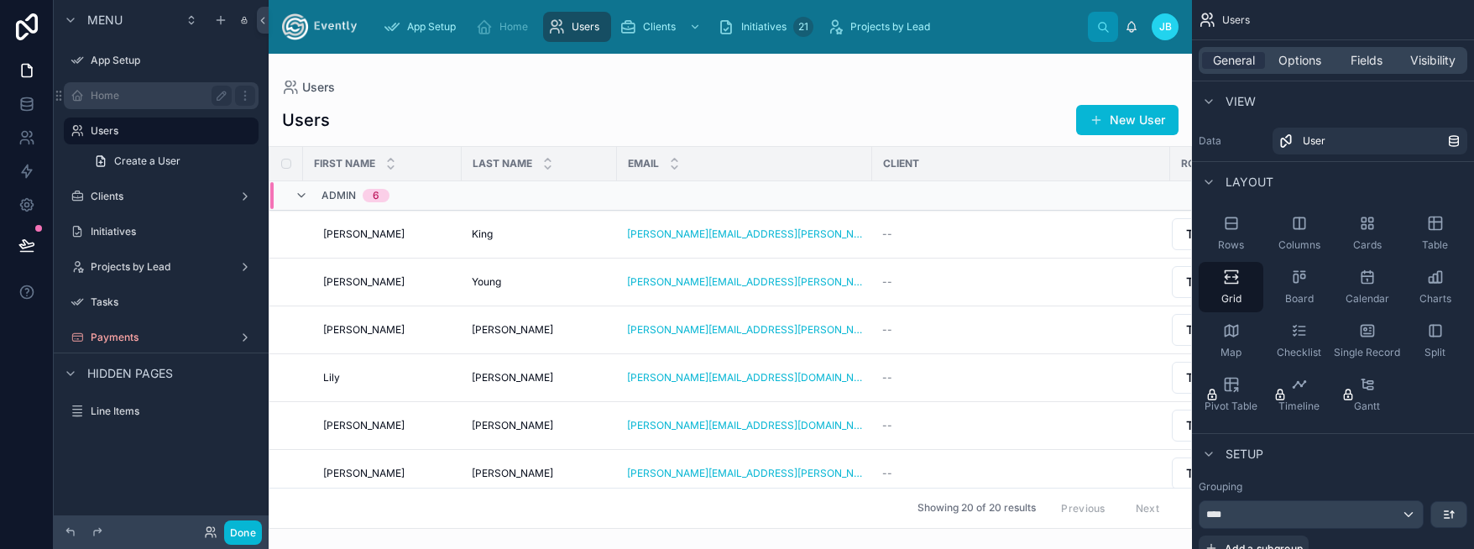
click at [101, 82] on div "Home" at bounding box center [161, 95] width 188 height 27
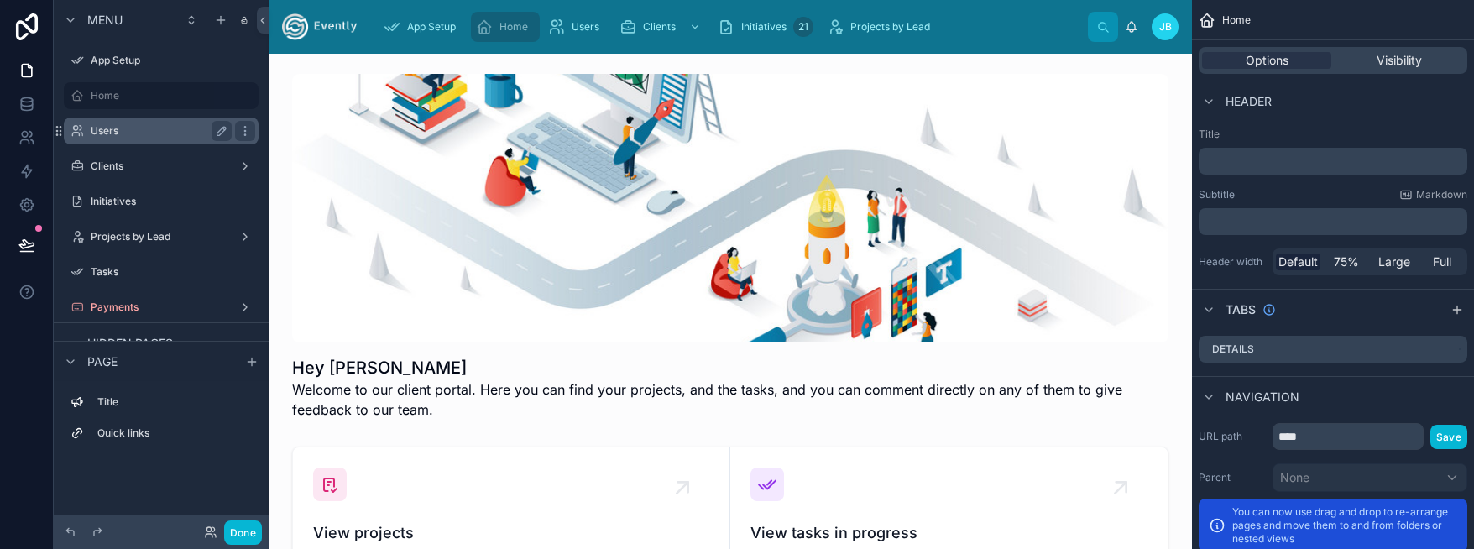
click at [123, 132] on label "Users" at bounding box center [158, 130] width 134 height 13
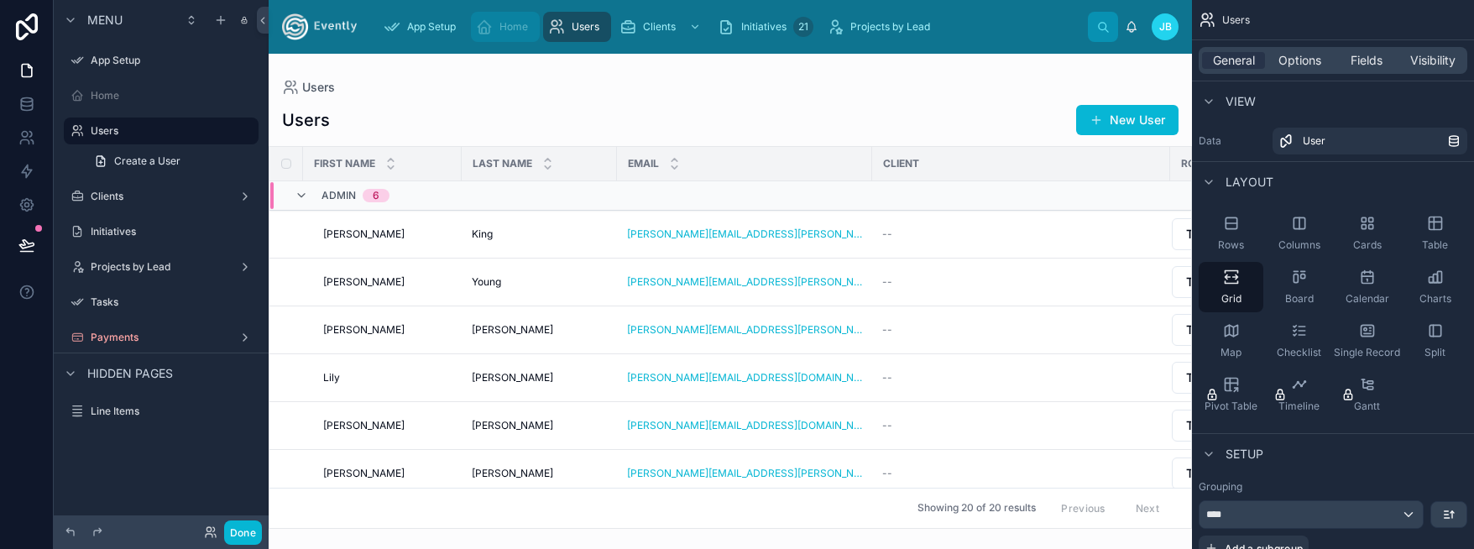
click at [506, 35] on div "Home" at bounding box center [505, 26] width 59 height 27
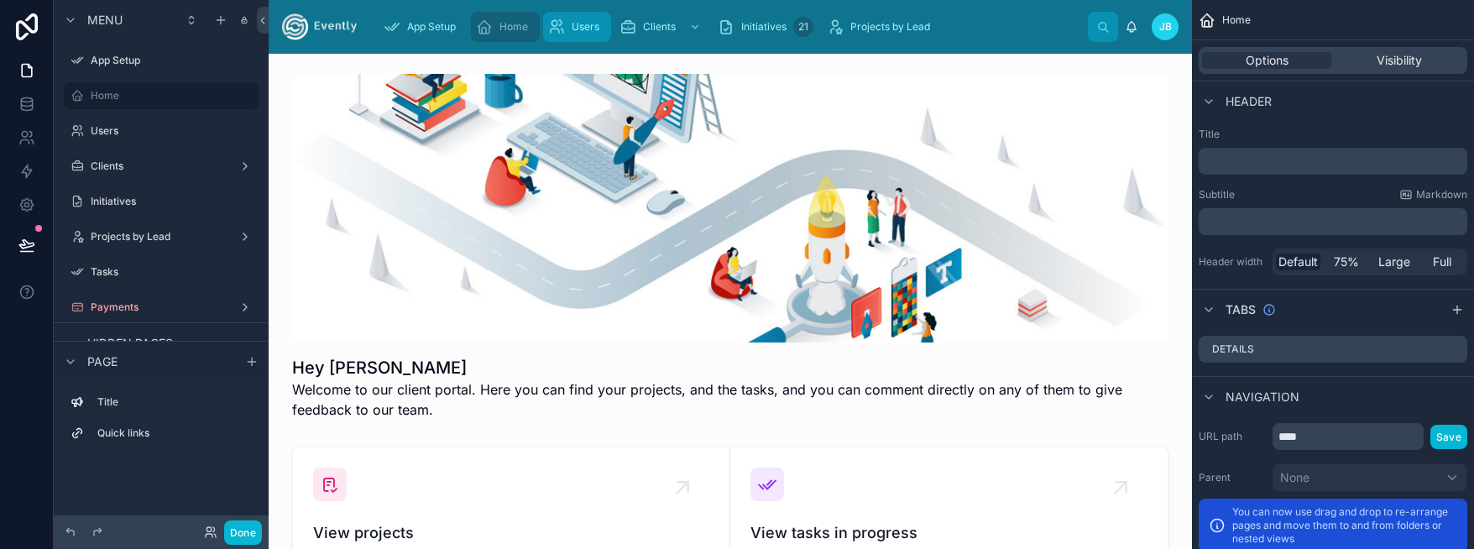
click at [598, 22] on span "Users" at bounding box center [586, 26] width 28 height 13
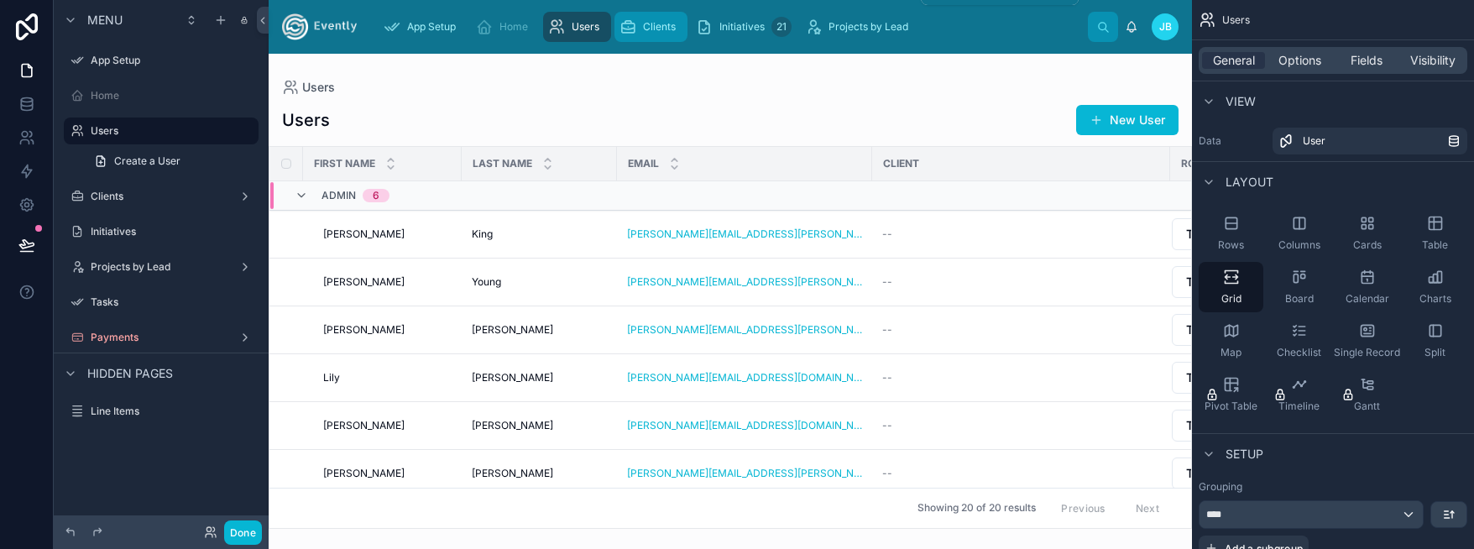
click at [655, 38] on div "Clients" at bounding box center [650, 26] width 63 height 27
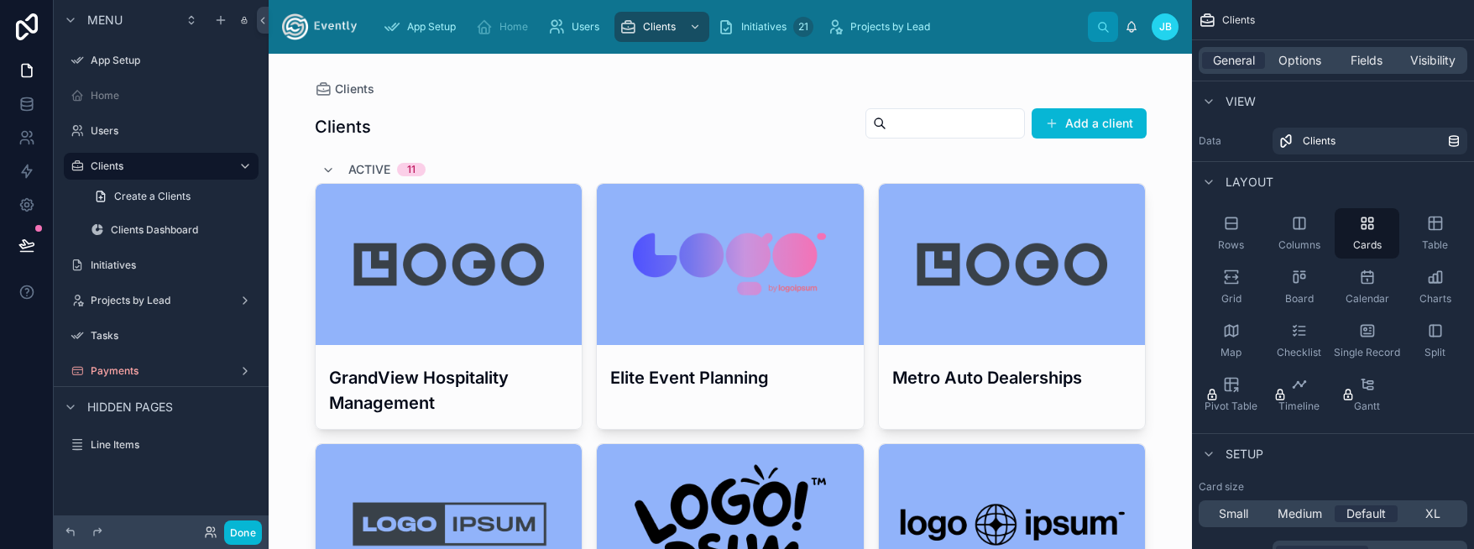
click at [309, 28] on img at bounding box center [319, 26] width 75 height 27
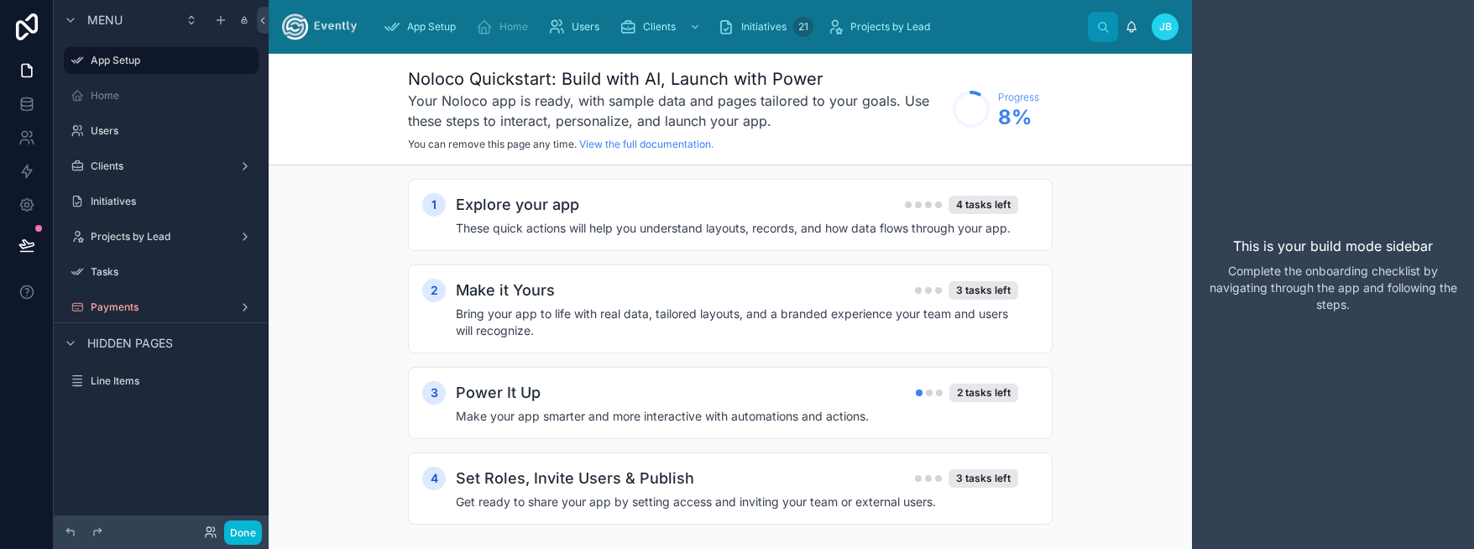
scroll to position [18, 0]
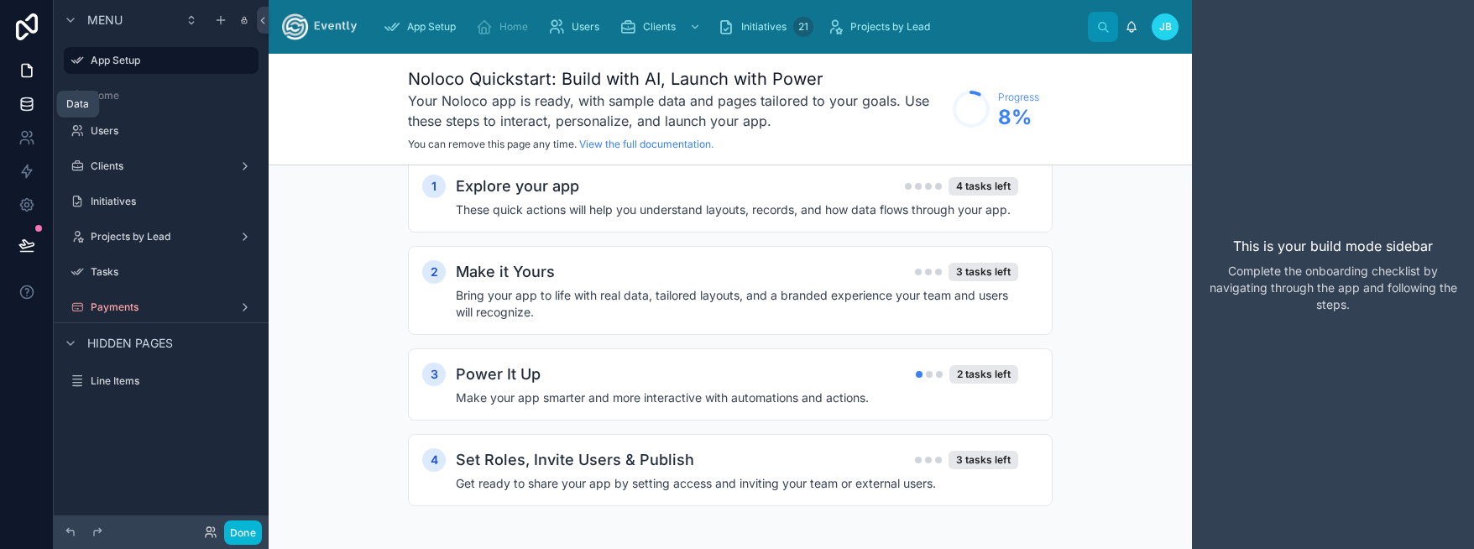
click at [18, 105] on icon at bounding box center [26, 104] width 17 height 17
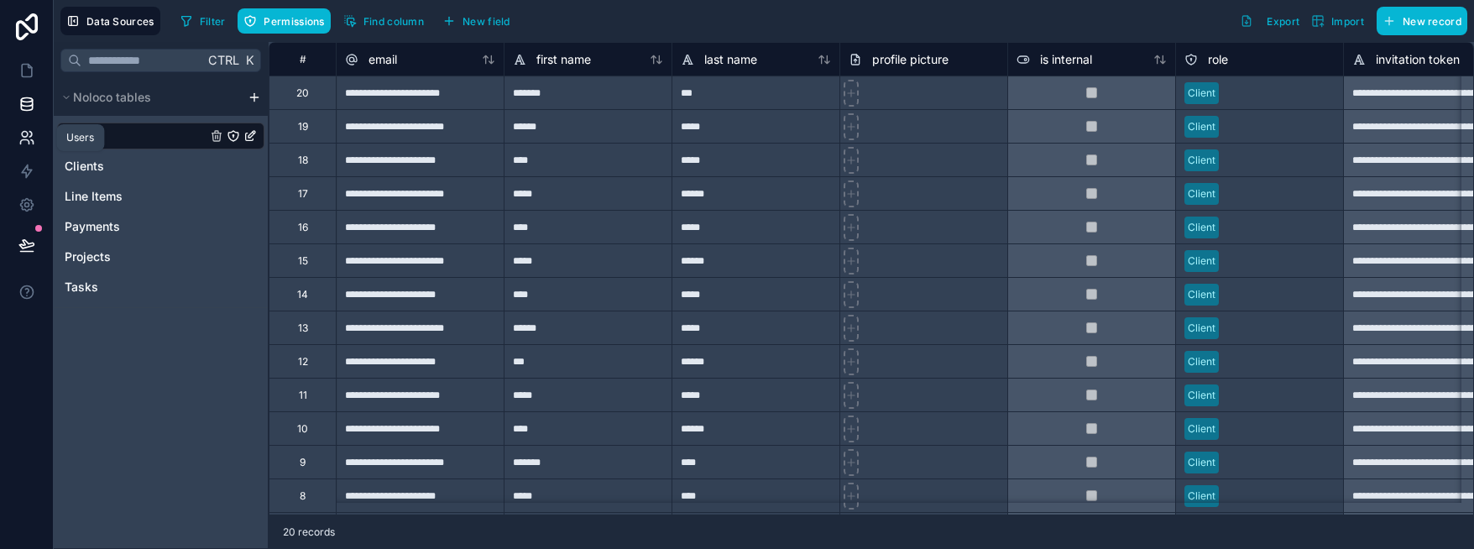
click at [22, 132] on icon at bounding box center [25, 135] width 6 height 6
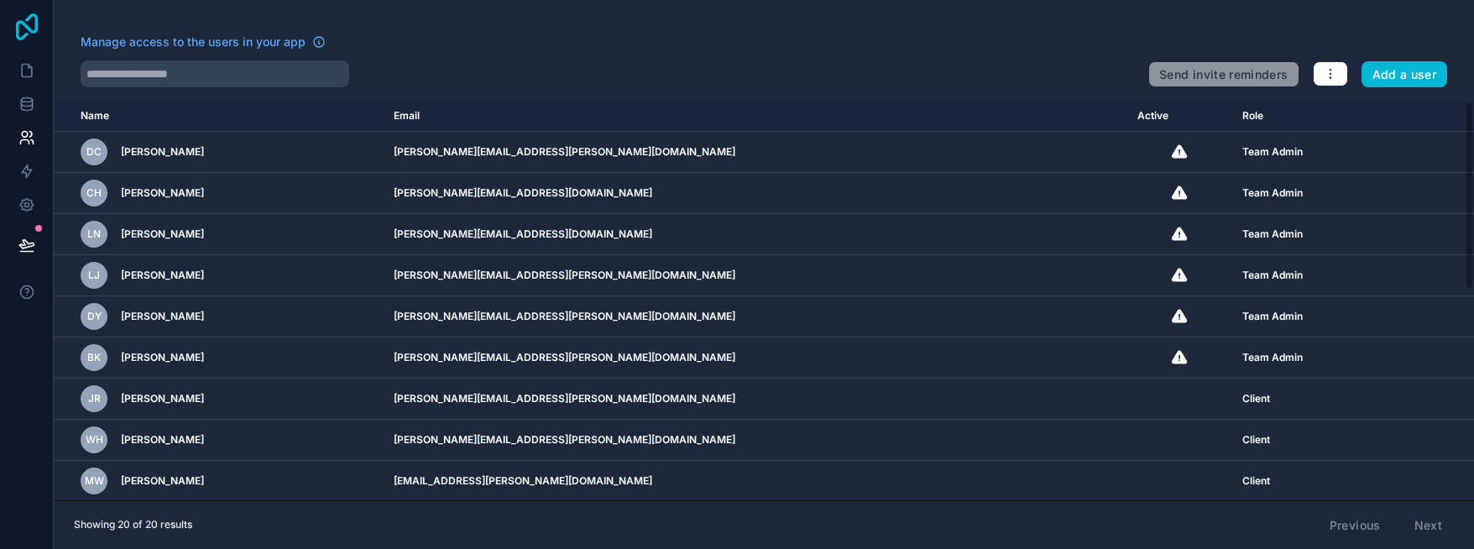
click at [34, 34] on icon at bounding box center [27, 26] width 34 height 27
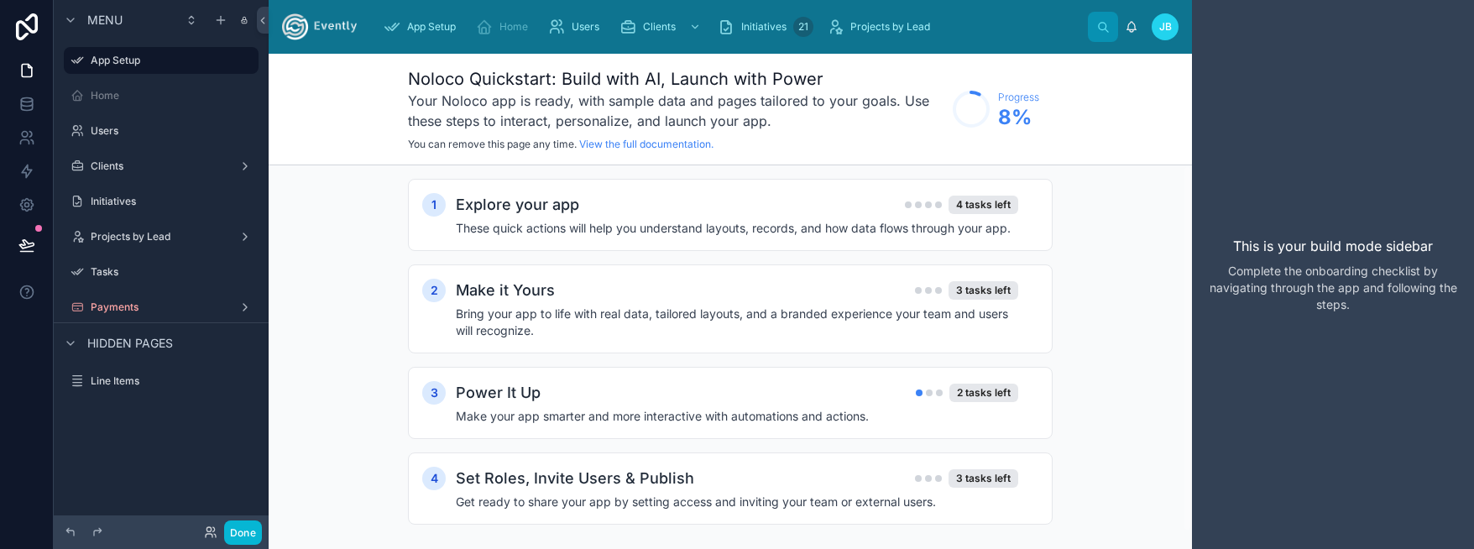
click at [416, 7] on div "App Setup Home Users Clients Initiatives 21 Projects by Lead [PERSON_NAME]" at bounding box center [730, 27] width 923 height 54
click at [418, 13] on div "App Setup" at bounding box center [423, 26] width 79 height 27
click at [985, 196] on div "4 tasks left" at bounding box center [983, 205] width 70 height 18
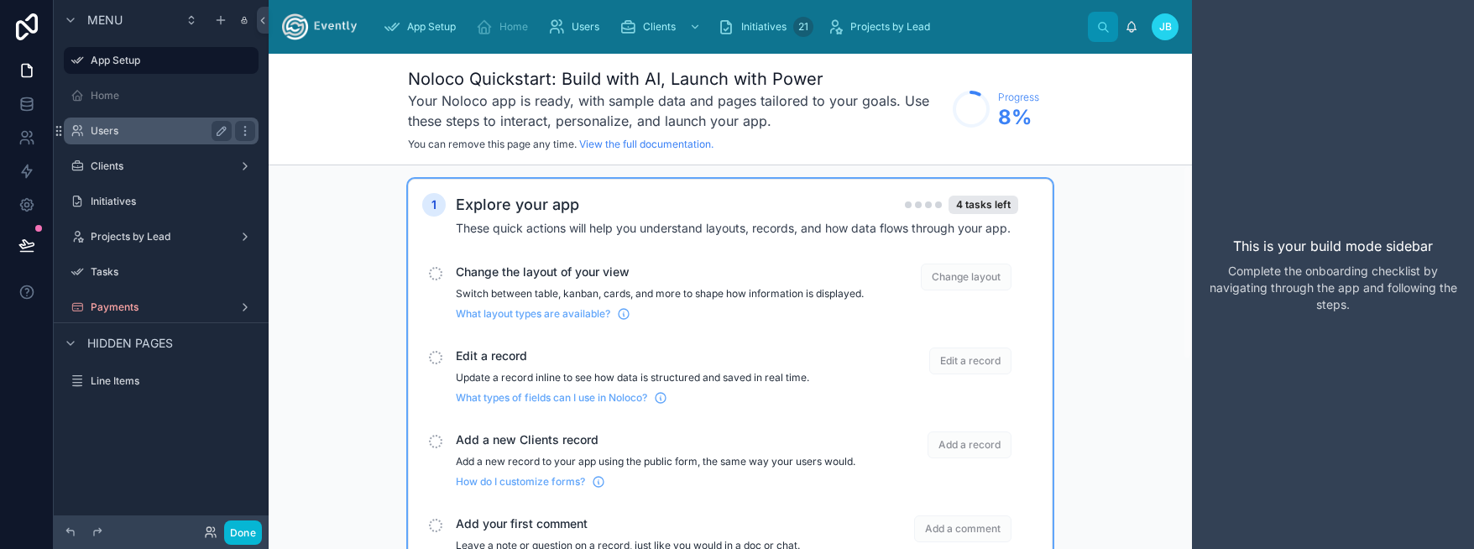
click at [98, 119] on div "Users" at bounding box center [161, 131] width 188 height 27
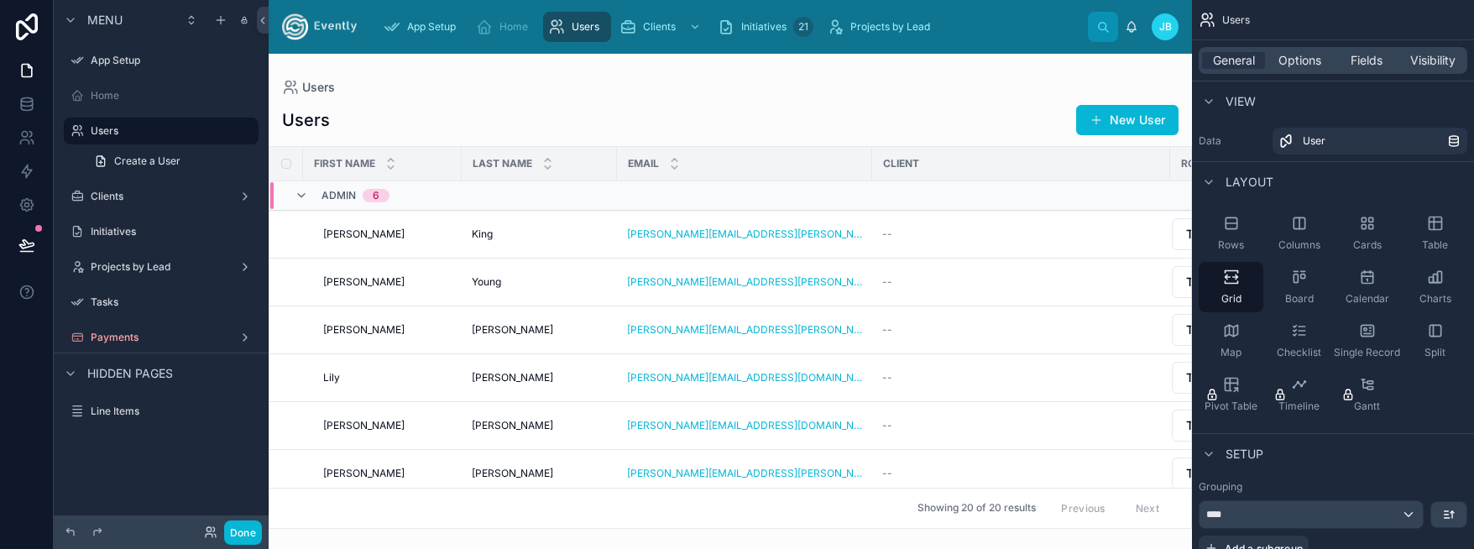
click at [474, 80] on div at bounding box center [730, 301] width 923 height 495
click at [118, 191] on label "Clients" at bounding box center [158, 196] width 134 height 13
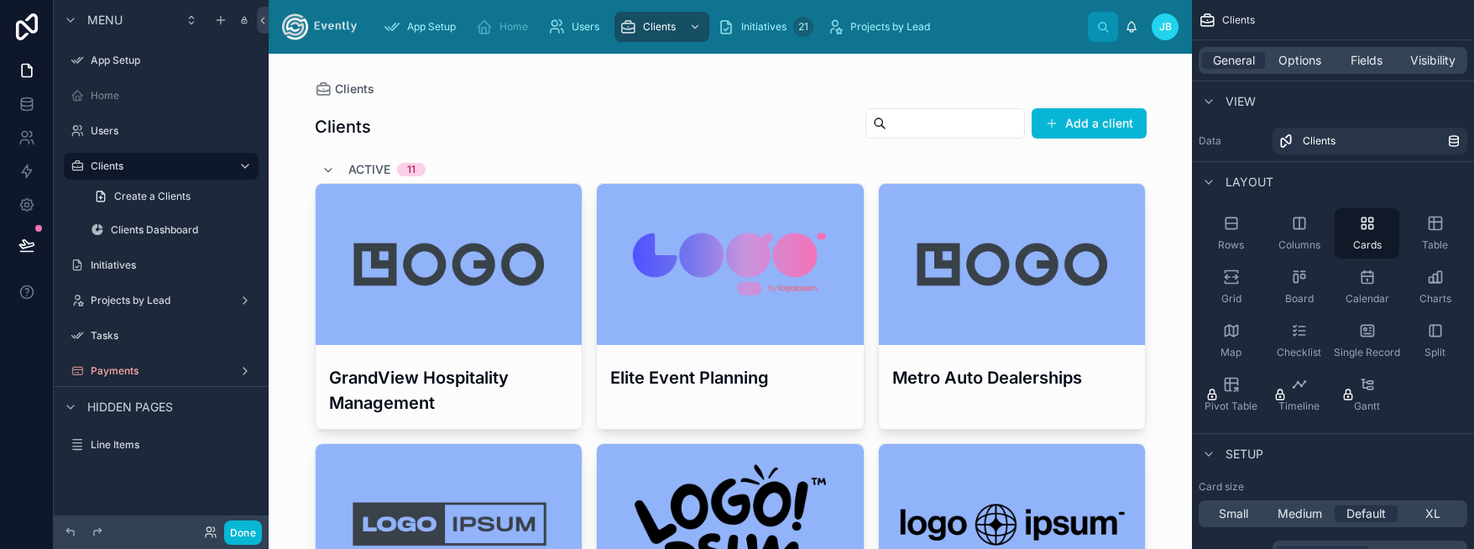
click at [1089, 112] on button "Add a client" at bounding box center [1089, 123] width 115 height 30
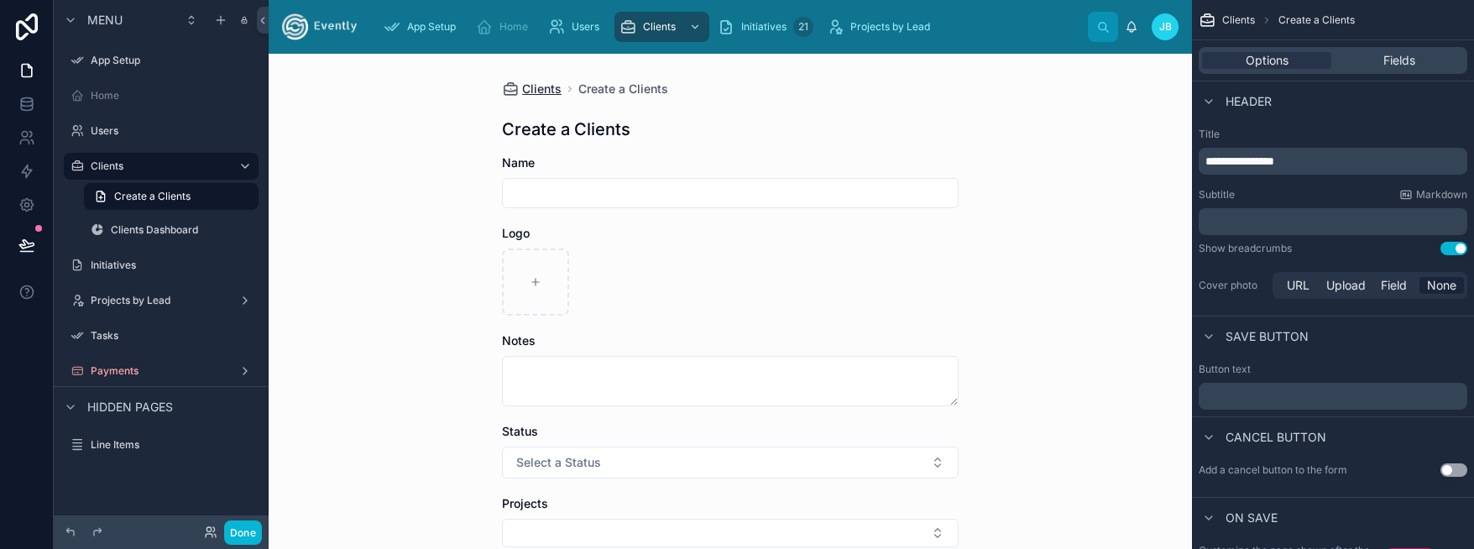
click at [522, 84] on span "Clients" at bounding box center [541, 89] width 39 height 17
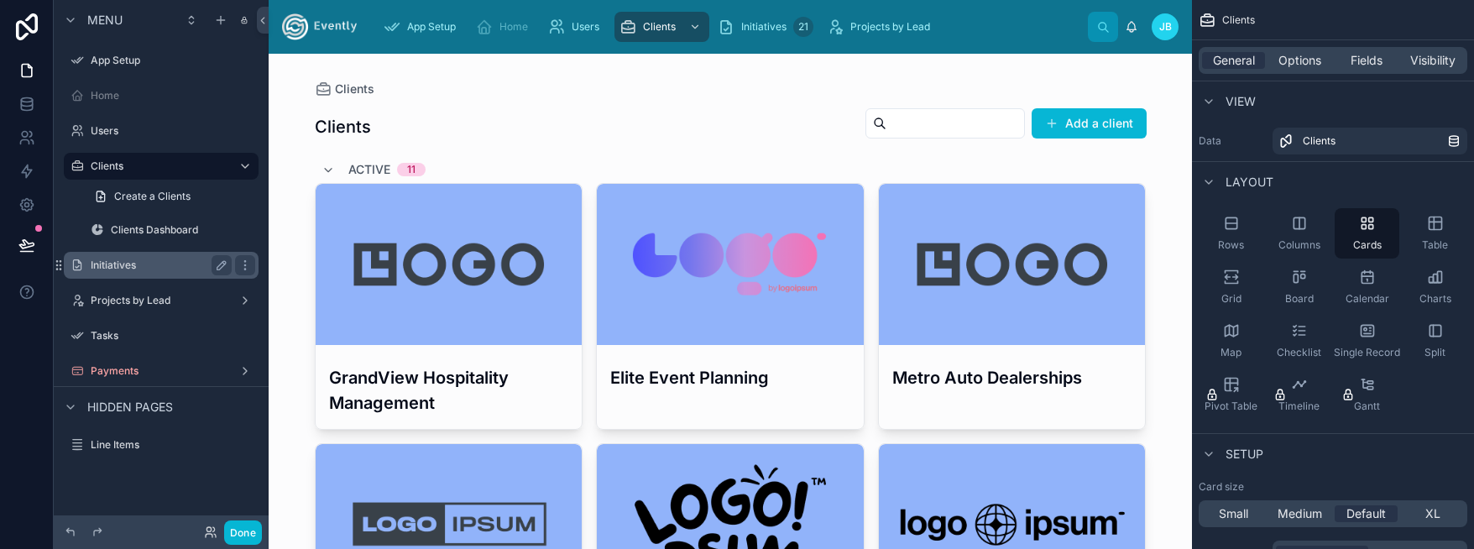
click at [107, 265] on label "Initiatives" at bounding box center [158, 265] width 134 height 13
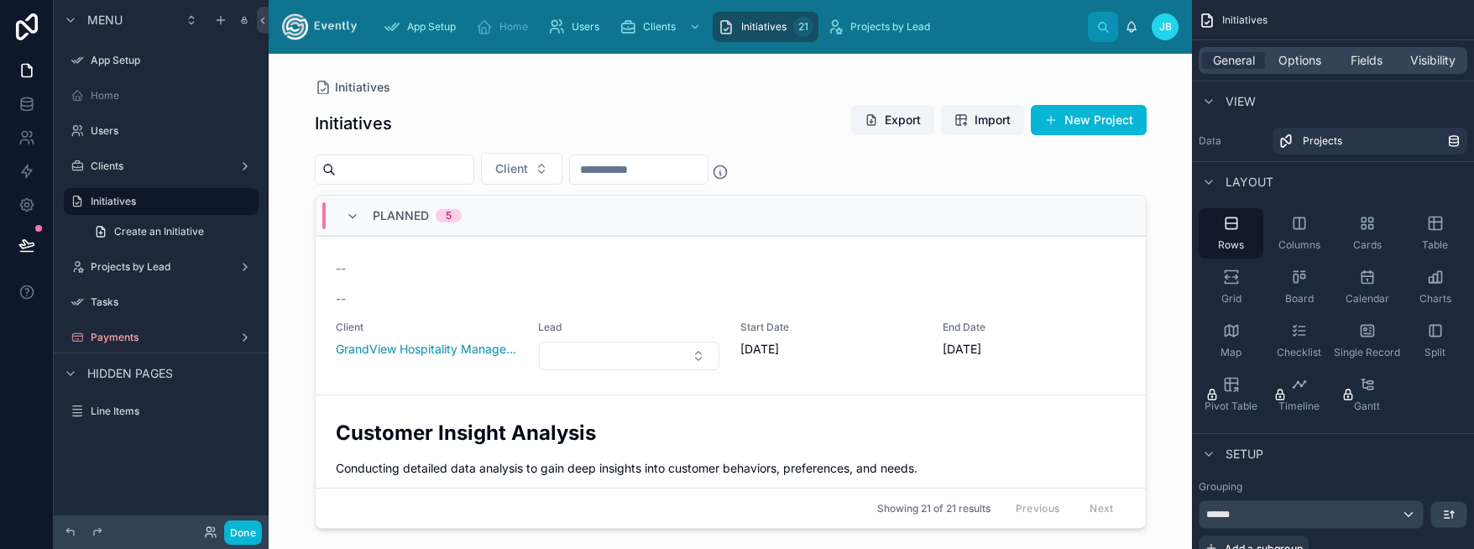
click at [359, 216] on div "Planned 5" at bounding box center [404, 215] width 116 height 27
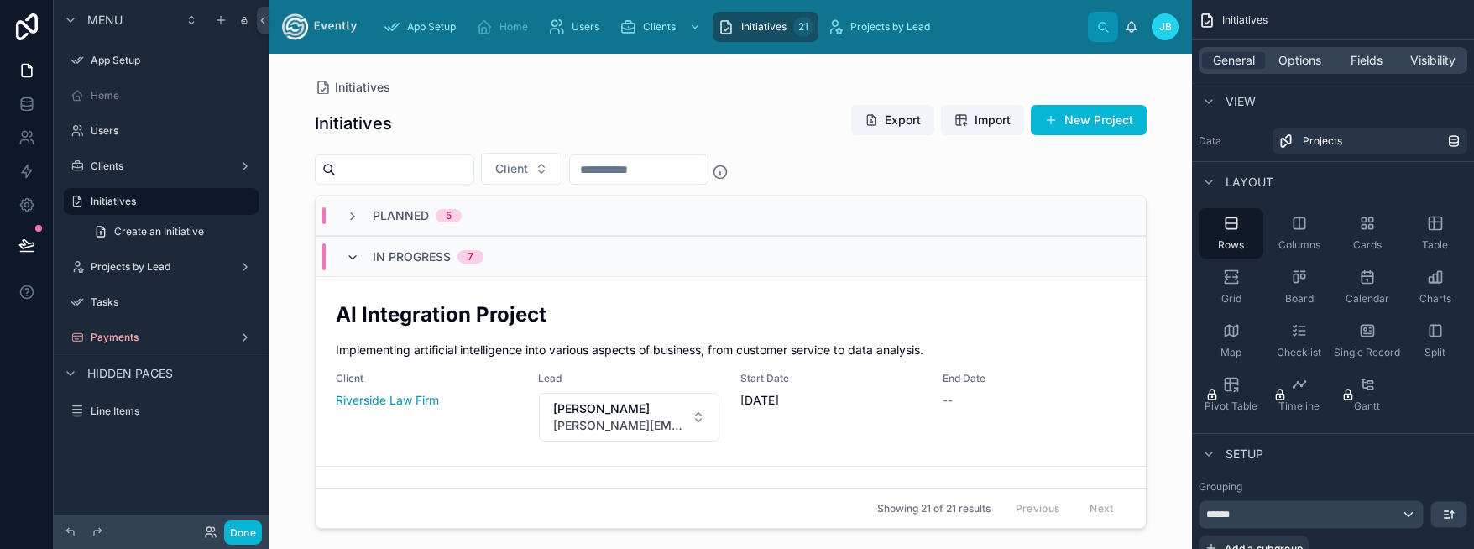
click at [351, 254] on icon at bounding box center [352, 257] width 13 height 13
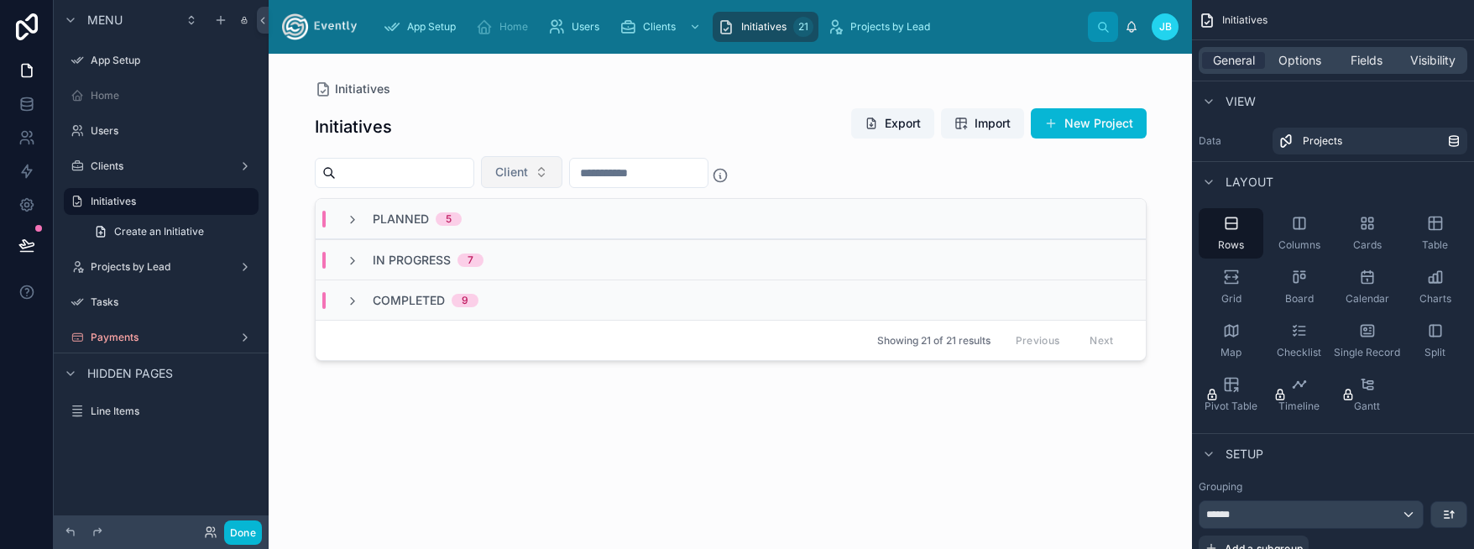
click at [562, 180] on button "Client" at bounding box center [521, 172] width 81 height 32
click at [590, 132] on div "Initiatives Export Import New Project" at bounding box center [731, 126] width 832 height 39
click at [777, 113] on div "Initiatives Export Import New Project" at bounding box center [731, 126] width 832 height 39
click at [1059, 111] on button "New Project" at bounding box center [1089, 123] width 116 height 30
